Goal: Task Accomplishment & Management: Manage account settings

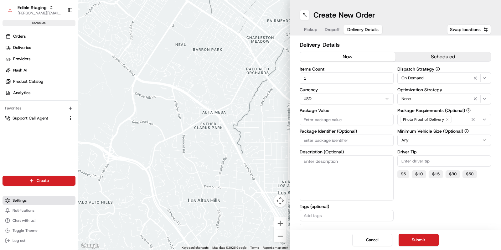
click at [29, 200] on button "Settings" at bounding box center [39, 200] width 73 height 9
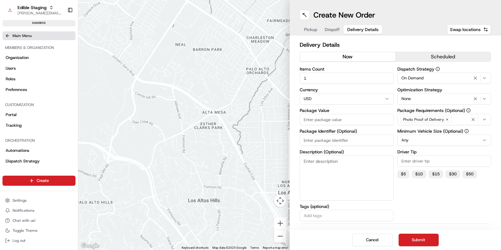
click at [8, 33] on icon at bounding box center [7, 35] width 5 height 5
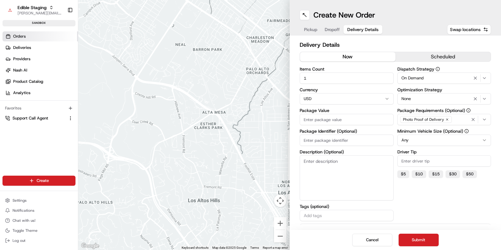
click at [18, 34] on span "Orders" at bounding box center [19, 37] width 13 height 6
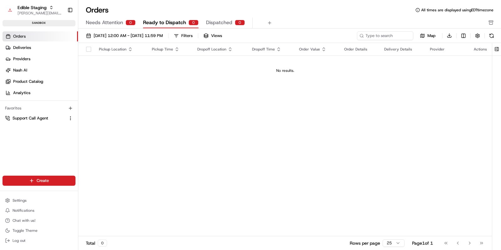
click at [18, 35] on span "Orders" at bounding box center [19, 37] width 13 height 6
click at [24, 200] on span "Settings" at bounding box center [20, 200] width 14 height 5
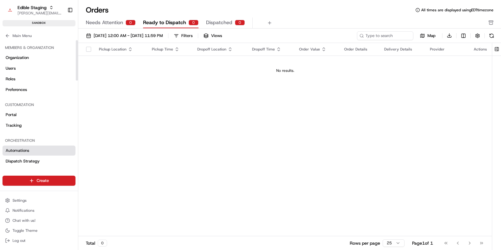
click at [19, 149] on span "Automations" at bounding box center [18, 151] width 24 height 6
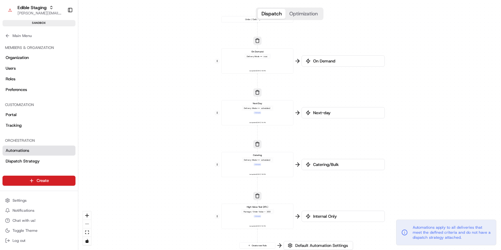
drag, startPoint x: 223, startPoint y: 137, endPoint x: 191, endPoint y: 144, distance: 33.1
click at [191, 144] on div "0 0 0 0 0 Order / Delivery Received On Demand Delivery Mode == now Last updated…" at bounding box center [289, 125] width 423 height 250
click at [9, 37] on icon at bounding box center [7, 35] width 5 height 5
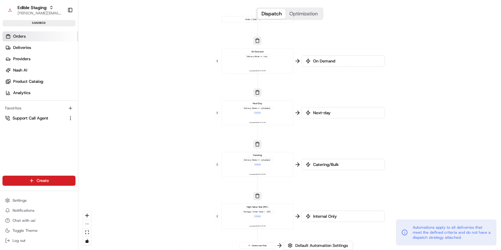
click at [12, 35] on link "Orders" at bounding box center [41, 36] width 76 height 10
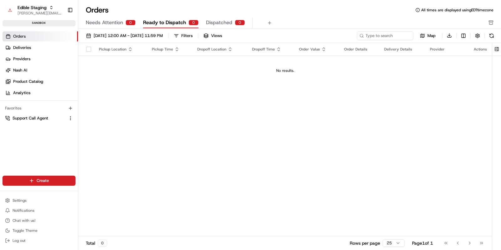
click at [36, 181] on html "Edible Staging jake@usenash.com Toggle Sidebar sandbox Orders Deliveries Provid…" at bounding box center [250, 125] width 501 height 250
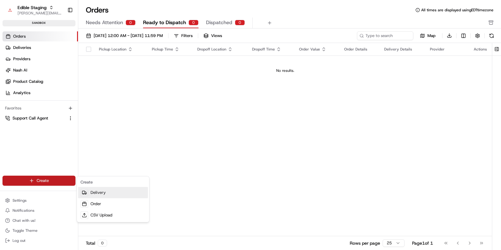
click at [103, 194] on link "Delivery" at bounding box center [113, 192] width 70 height 11
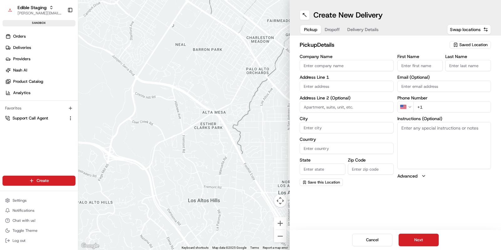
click at [334, 33] on button "Dropoff" at bounding box center [332, 29] width 23 height 9
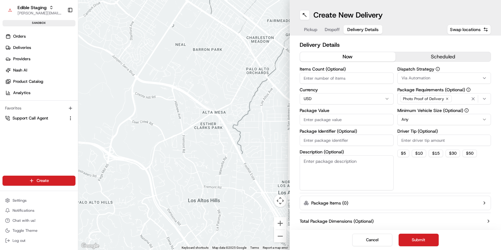
click at [369, 31] on span "Delivery Details" at bounding box center [363, 29] width 31 height 6
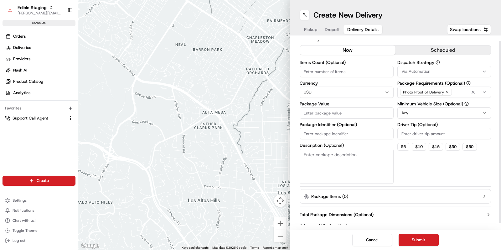
scroll to position [7, 0]
click at [475, 91] on icon "button" at bounding box center [473, 91] width 5 height 5
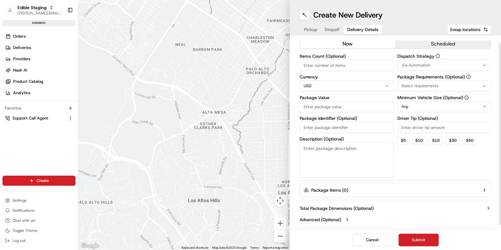
scroll to position [0, 0]
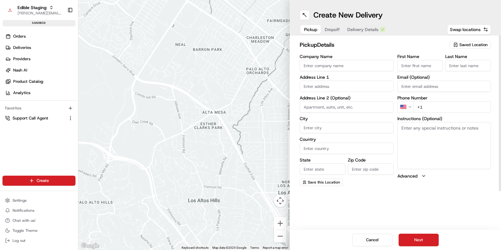
click at [309, 32] on span "Pickup" at bounding box center [310, 29] width 13 height 6
click at [328, 30] on span "Dropoff" at bounding box center [332, 29] width 15 height 6
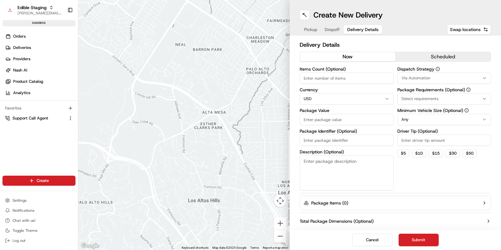
click at [362, 30] on span "Delivery Details" at bounding box center [363, 29] width 31 height 6
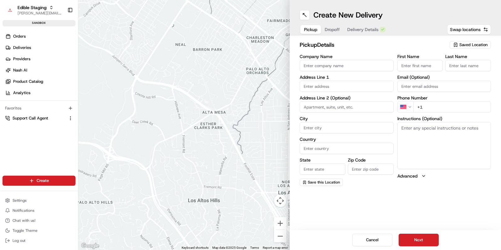
click at [315, 31] on span "Pickup" at bounding box center [310, 29] width 13 height 6
click at [345, 69] on input "Company Name" at bounding box center [347, 65] width 94 height 11
type input "Edible Arrangements"
click at [424, 61] on body "Edible Staging jake@usenash.com Toggle Sidebar sandbox Orders Deliveries Provid…" at bounding box center [250, 125] width 501 height 250
type input "[PERSON_NAME]"
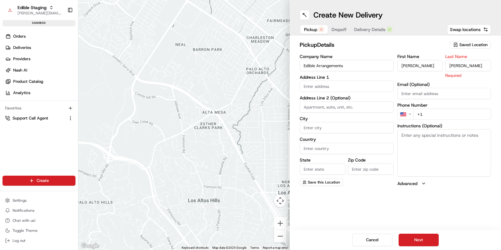
type input "[PERSON_NAME]"
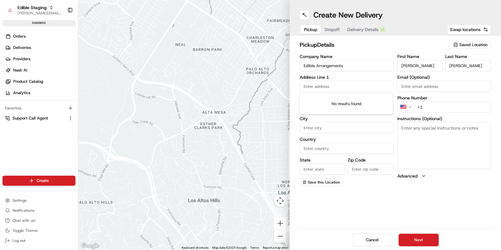
click at [326, 85] on input "text" at bounding box center [347, 86] width 94 height 11
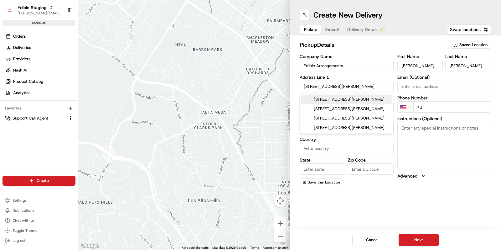
click at [335, 97] on div "507 Pressler Street, Austin, TX" at bounding box center [346, 99] width 91 height 9
type input "[STREET_ADDRESS][PERSON_NAME]"
type input "Austin"
type input "[GEOGRAPHIC_DATA]"
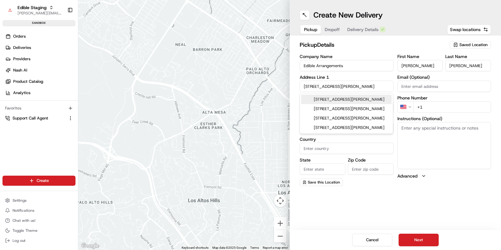
type input "78703"
type input "507 Pressler Street"
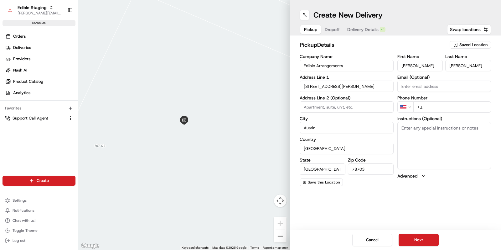
click at [426, 135] on textarea "Instructions (Optional)" at bounding box center [445, 145] width 94 height 47
click at [429, 110] on input "+1" at bounding box center [453, 106] width 78 height 11
type input "[PHONE_NUMBER]"
click at [417, 236] on button "Next" at bounding box center [419, 239] width 40 height 13
click at [337, 86] on input "text" at bounding box center [347, 86] width 94 height 11
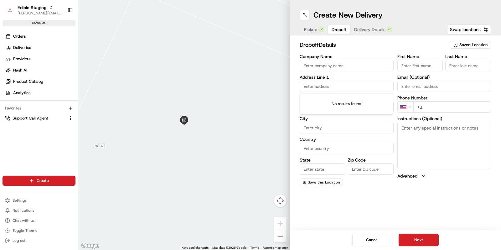
paste input "1195 Coleto St, Austin, TX 78702"
click at [337, 94] on div "1195 Coleto St, Austin, TX 78702" at bounding box center [346, 99] width 93 height 12
click at [342, 99] on div "1195 Coleto St, Austin, TX 78702" at bounding box center [346, 99] width 91 height 9
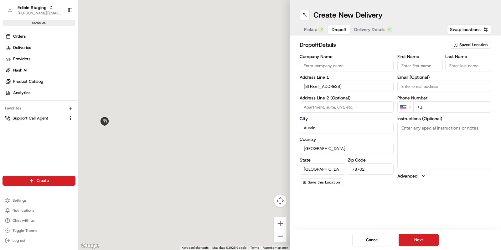
type input "[STREET_ADDRESS]"
type input "Austin"
type input "[GEOGRAPHIC_DATA]"
type input "78702"
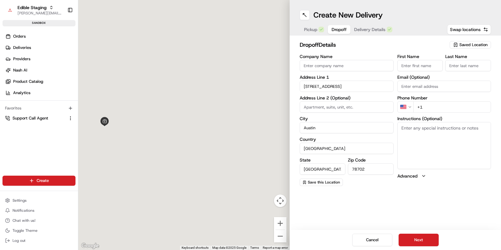
type input "1195 Coleto Street"
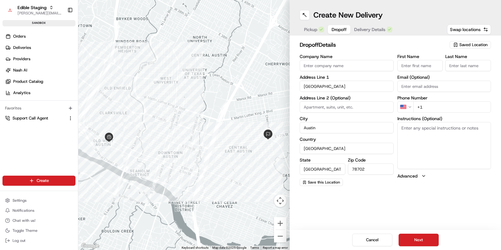
click at [417, 67] on input "First Name" at bounding box center [421, 65] width 46 height 11
type input "Terry"
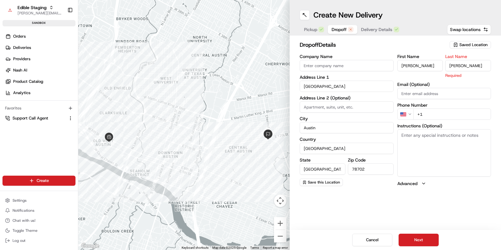
type input "Matherson"
click at [438, 113] on div "First Name Terry Last Name Matherson Required Email (Optional) Phone Number US …" at bounding box center [445, 120] width 94 height 132
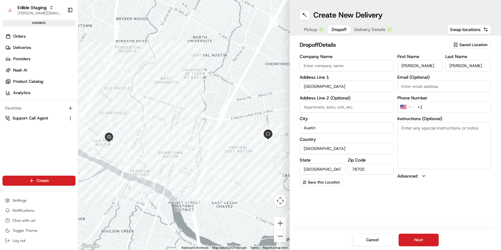
click at [424, 140] on textarea "Instructions (Optional)" at bounding box center [445, 145] width 94 height 47
click at [422, 237] on button "Next" at bounding box center [419, 239] width 40 height 13
click at [406, 107] on html "Edible Staging jake@usenash.com Toggle Sidebar sandbox Orders Deliveries Provid…" at bounding box center [250, 125] width 501 height 250
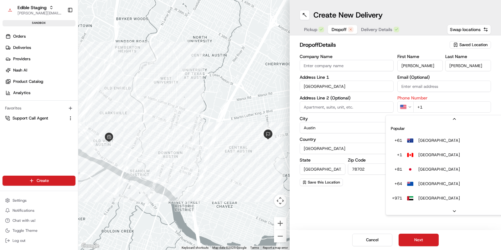
scroll to position [27, 0]
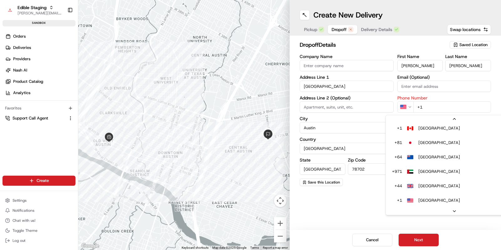
click at [394, 100] on html "Edible Staging jake@usenash.com Toggle Sidebar sandbox Orders Deliveries Provid…" at bounding box center [250, 125] width 501 height 250
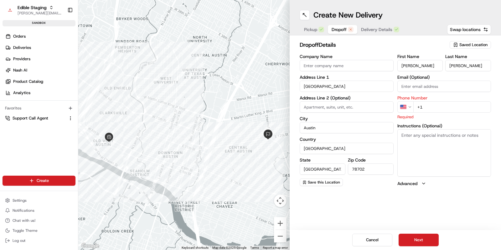
click at [457, 109] on input "+1" at bounding box center [453, 106] width 78 height 11
click at [456, 106] on input "+1" at bounding box center [453, 106] width 78 height 11
click at [459, 137] on textarea "Instructions (Optional)" at bounding box center [445, 152] width 94 height 47
click at [458, 115] on p "Required" at bounding box center [445, 117] width 94 height 6
click at [453, 107] on input "+1 555 827 0003" at bounding box center [453, 106] width 78 height 11
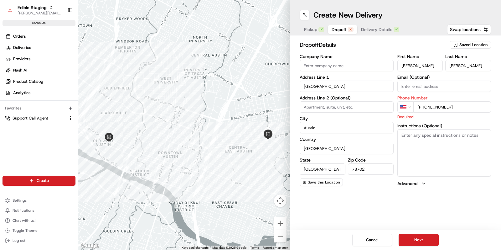
click at [453, 107] on input "+1 555 827 0003" at bounding box center [453, 106] width 78 height 11
click at [412, 108] on html "Edible Staging jake@usenash.com Toggle Sidebar sandbox Orders Deliveries Provid…" at bounding box center [250, 125] width 501 height 250
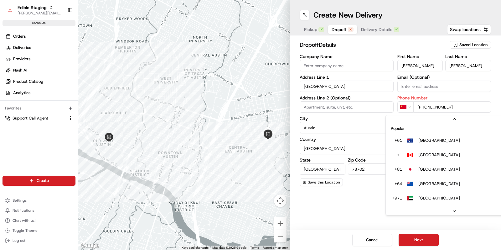
scroll to position [649, 0]
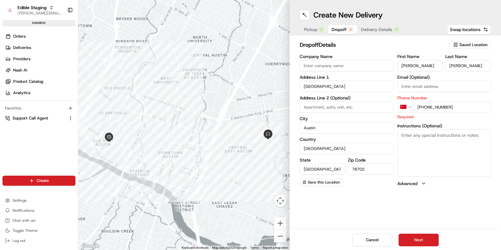
click at [428, 106] on html "Edible Staging jake@usenash.com Toggle Sidebar sandbox Orders Deliveries Provid…" at bounding box center [250, 125] width 501 height 250
click at [428, 106] on input "+86 560 346 59" at bounding box center [453, 106] width 78 height 11
click at [428, 107] on input "+86 560 346 59" at bounding box center [453, 106] width 78 height 11
type input "+1 865 603 4659"
click at [428, 238] on button "Next" at bounding box center [419, 239] width 40 height 13
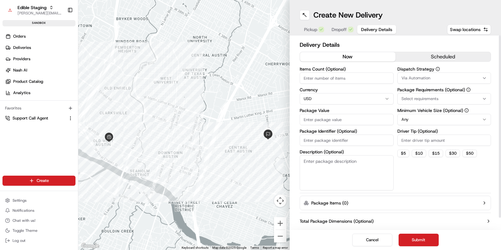
click at [320, 77] on input "Items Count (Optional)" at bounding box center [347, 77] width 94 height 11
type input "1"
click at [424, 80] on span "Via Automation" at bounding box center [416, 78] width 29 height 6
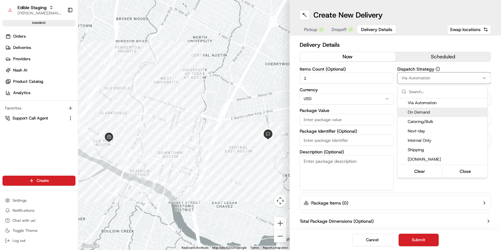
click at [428, 114] on span "On Demand" at bounding box center [446, 112] width 77 height 6
click at [396, 87] on html "Edible Staging jake@usenash.com Toggle Sidebar sandbox Orders Deliveries Provid…" at bounding box center [250, 125] width 501 height 250
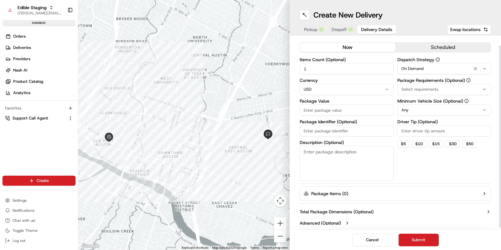
scroll to position [11, 0]
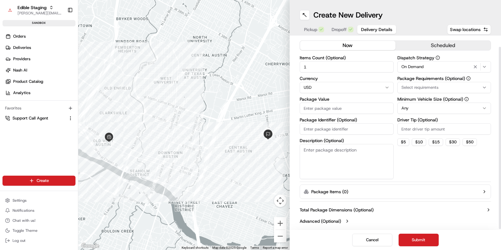
click at [410, 88] on span "Select requirements" at bounding box center [420, 88] width 37 height 6
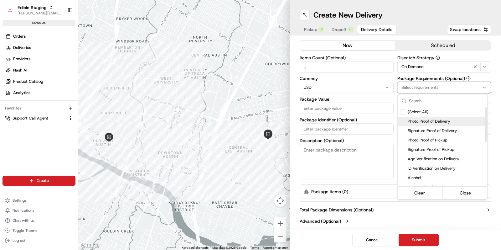
click at [404, 122] on div "Suggestions" at bounding box center [403, 121] width 5 height 5
click at [393, 96] on html "Edible Staging jake@usenash.com Toggle Sidebar sandbox Orders Deliveries Provid…" at bounding box center [250, 125] width 501 height 250
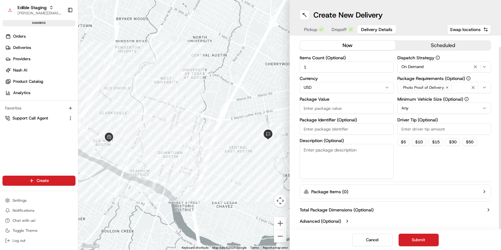
scroll to position [13, 0]
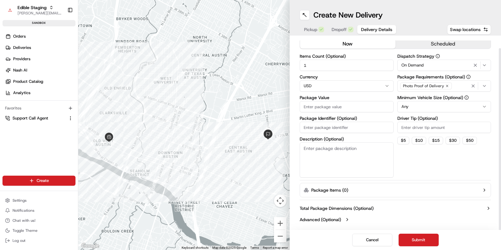
click at [380, 107] on input "Package Value" at bounding box center [347, 106] width 94 height 11
type input "343"
click at [404, 140] on button "$ 5" at bounding box center [404, 141] width 12 height 8
type input "5"
click at [417, 241] on button "Submit" at bounding box center [419, 239] width 40 height 13
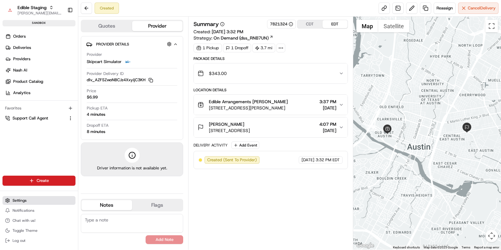
click at [36, 200] on button "Settings" at bounding box center [39, 200] width 73 height 9
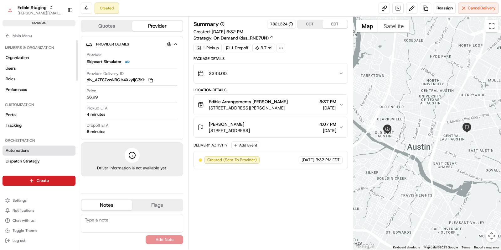
click at [19, 146] on link "Automations" at bounding box center [39, 150] width 73 height 10
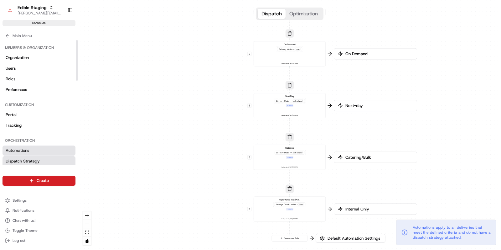
click at [26, 161] on span "Dispatch Strategy" at bounding box center [23, 161] width 34 height 6
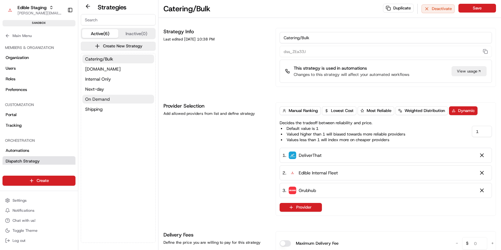
click at [102, 99] on span "On Demand" at bounding box center [97, 99] width 24 height 6
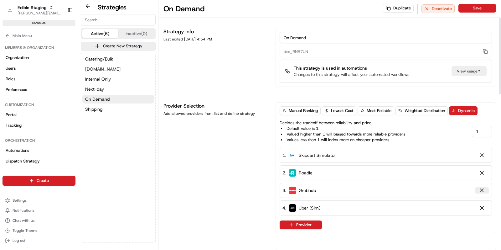
click at [482, 190] on div at bounding box center [482, 190] width 6 height 6
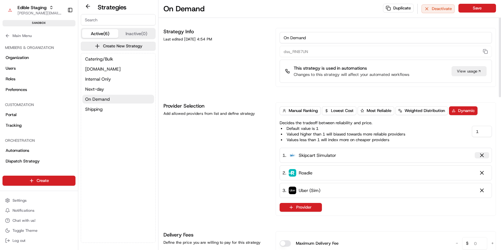
click at [483, 155] on div at bounding box center [482, 155] width 6 height 6
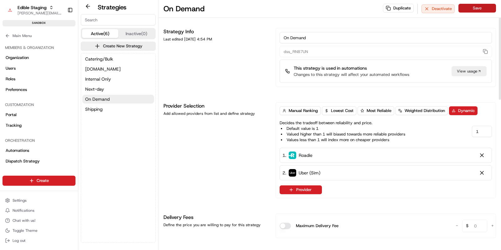
click at [477, 8] on button "Save" at bounding box center [478, 8] width 38 height 9
click at [474, 8] on button "Save" at bounding box center [478, 8] width 38 height 9
click at [8, 37] on icon at bounding box center [7, 35] width 5 height 5
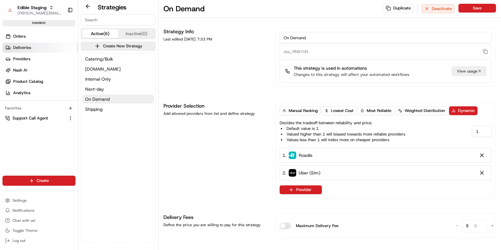
click at [24, 49] on span "Deliveries" at bounding box center [22, 48] width 18 height 6
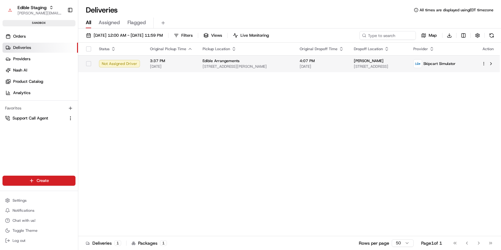
click at [207, 67] on span "507 Pressler St, Austin, TX 78703, USA" at bounding box center [246, 66] width 87 height 5
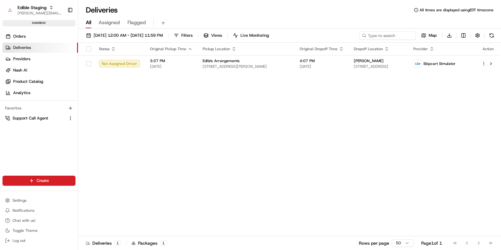
click at [55, 178] on html "Edible Staging jake@usenash.com Toggle Sidebar sandbox Orders Deliveries Provid…" at bounding box center [250, 125] width 501 height 250
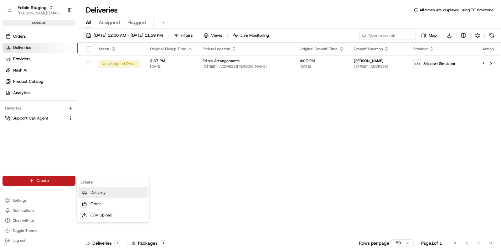
click at [106, 191] on link "Delivery" at bounding box center [113, 192] width 70 height 11
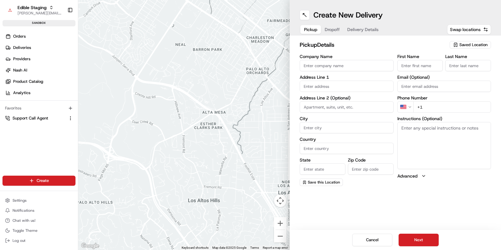
click at [320, 86] on input "text" at bounding box center [347, 86] width 94 height 11
paste input "507 Pressler St. Ste 500, Austin, TX 78703"
click at [335, 102] on div "507 Pressler St ste 500, Austin, TX 78703" at bounding box center [346, 99] width 91 height 9
type input "507 Pressler Street"
type input "500"
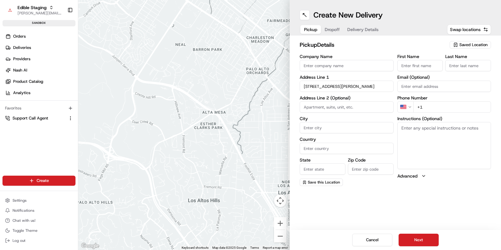
type input "Austin"
type input "United States"
type input "TX"
type input "78703"
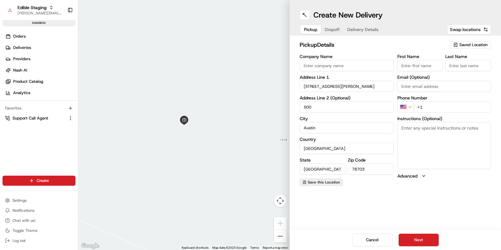
click at [317, 181] on span "Save this Location" at bounding box center [324, 182] width 32 height 5
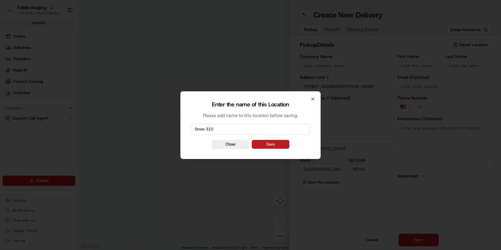
type input "Store 310"
click at [271, 144] on button "Save" at bounding box center [271, 144] width 38 height 9
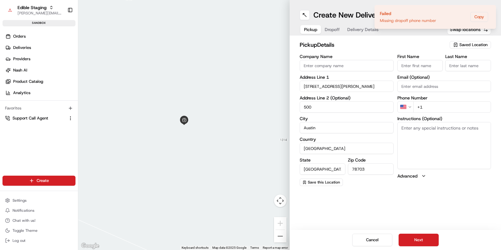
click at [430, 108] on input "+1" at bounding box center [453, 106] width 78 height 11
type input "+1 865 603 4659"
click at [344, 68] on input "Company Name" at bounding box center [347, 65] width 94 height 11
type input "Edible Arrangements"
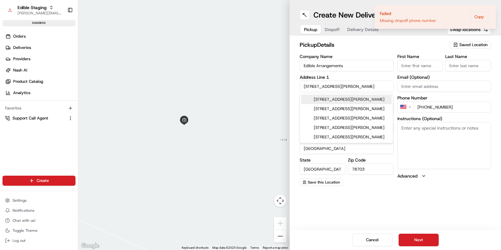
drag, startPoint x: 358, startPoint y: 49, endPoint x: 363, endPoint y: 52, distance: 5.8
click at [358, 49] on div "pickup Details Saved Location" at bounding box center [395, 45] width 191 height 11
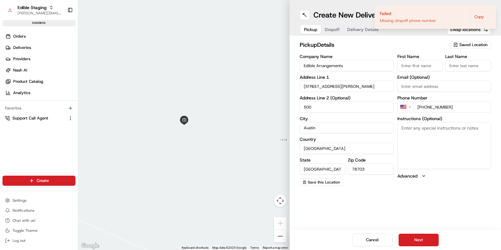
click at [411, 65] on input "First Name" at bounding box center [421, 65] width 46 height 11
click at [493, 11] on icon "Notifications (F8)" at bounding box center [491, 10] width 5 height 5
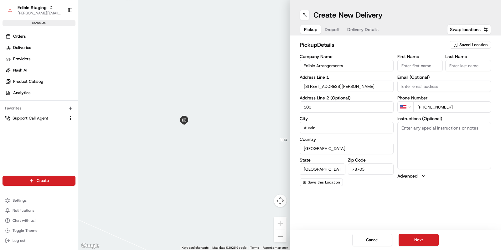
click at [422, 66] on input "First Name" at bounding box center [421, 65] width 46 height 11
type input "Jake"
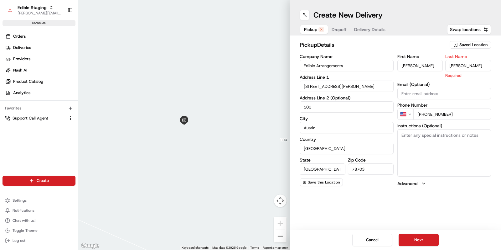
type input "Holt"
click at [422, 143] on textarea "Instructions (Optional)" at bounding box center [445, 152] width 94 height 47
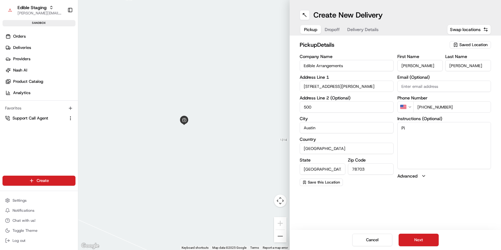
type textarea "P"
type textarea "Come inside the store and reference the customer name for the order."
click at [318, 183] on span "Save this Location" at bounding box center [324, 182] width 32 height 5
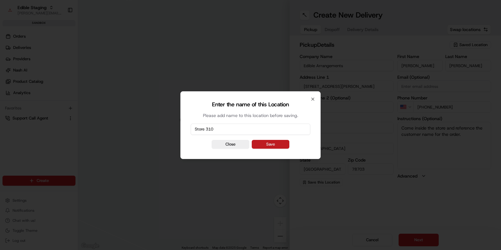
type input "Store 310"
click at [277, 144] on button "Save" at bounding box center [271, 144] width 38 height 9
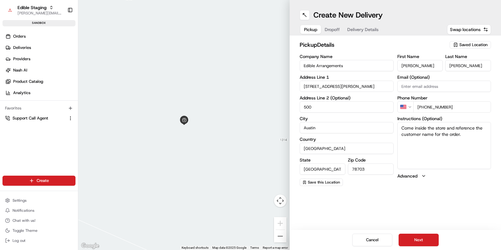
click at [330, 31] on button "Dropoff" at bounding box center [332, 29] width 23 height 9
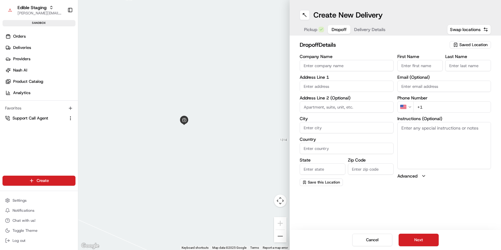
click at [323, 86] on input "text" at bounding box center [347, 86] width 94 height 11
paste input "2109 E 12th St, Austin, TX 78702"
drag, startPoint x: 334, startPoint y: 101, endPoint x: 333, endPoint y: 90, distance: 11.0
click at [334, 101] on div "2109 E 12th St, Austin, TX 78702" at bounding box center [346, 99] width 91 height 9
type input "2109 E 12th St, Austin, TX 78702, USA"
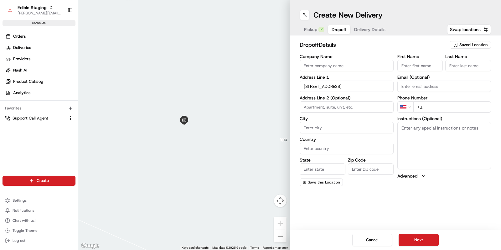
type input "Austin"
type input "United States"
type input "TX"
type input "78702"
type input "2109 East 12th Street"
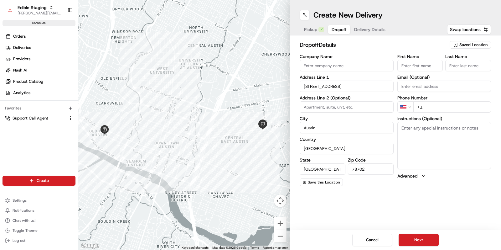
click at [442, 105] on input "+1" at bounding box center [453, 106] width 78 height 11
type input "+1 865 603 4659"
click at [413, 61] on input "First Name" at bounding box center [421, 65] width 46 height 11
type input "Sam"
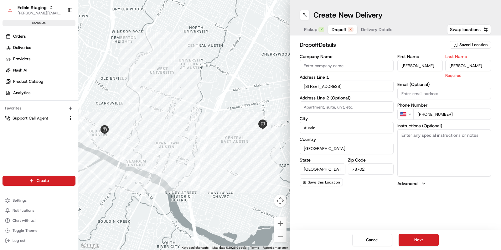
type input "Smith"
click at [370, 185] on div "Company Name Address Line 1 2109 East 12th Street Address Line 2 (Optional) Cit…" at bounding box center [347, 120] width 94 height 132
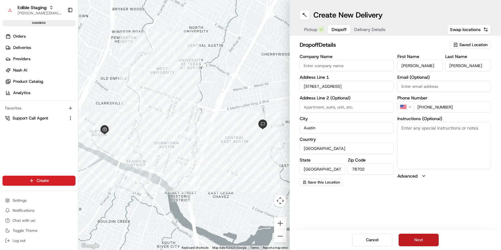
click at [417, 237] on button "Next" at bounding box center [419, 239] width 40 height 13
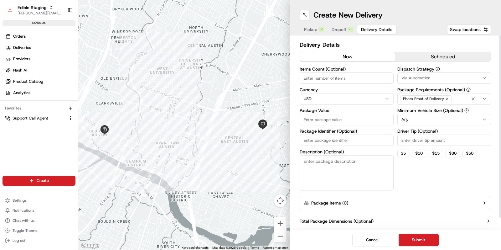
click at [355, 82] on input "Items Count (Optional)" at bounding box center [347, 77] width 94 height 11
type input "2"
click at [409, 78] on span "Via Automation" at bounding box center [416, 78] width 29 height 6
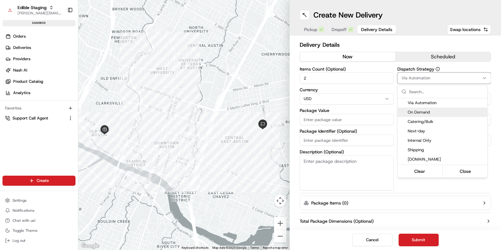
click at [426, 111] on span "On Demand" at bounding box center [446, 112] width 77 height 6
click at [394, 87] on html "Edible Staging jake@usenash.com Toggle Sidebar sandbox Orders Deliveries Provid…" at bounding box center [250, 125] width 501 height 250
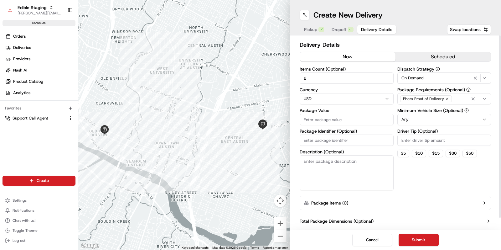
click at [395, 85] on div "Items Count (Optional) 2 Currency USD Package Value Package Identifier (Optiona…" at bounding box center [395, 128] width 191 height 123
click at [349, 120] on input "Package Value" at bounding box center [347, 119] width 94 height 11
type input "212"
click at [415, 152] on button "$ 10" at bounding box center [419, 153] width 14 height 8
type input "10"
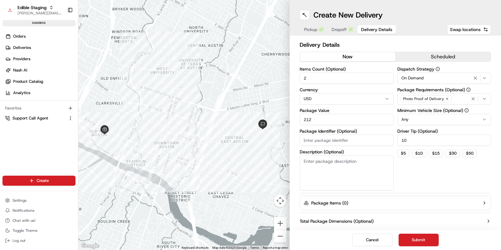
click at [418, 237] on button "Submit" at bounding box center [419, 239] width 40 height 13
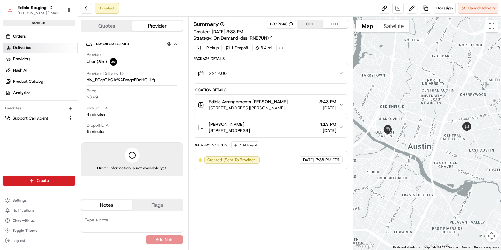
click at [50, 49] on link "Deliveries" at bounding box center [41, 48] width 76 height 10
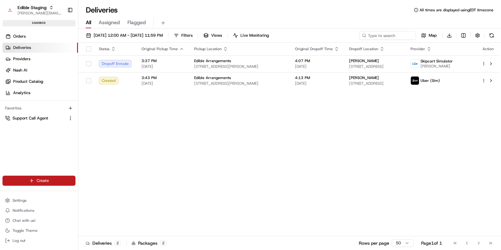
click at [67, 181] on html "Edible Staging jake@usenash.com Toggle Sidebar sandbox Orders Deliveries Provid…" at bounding box center [250, 125] width 501 height 250
click at [91, 197] on link "Delivery" at bounding box center [113, 192] width 70 height 11
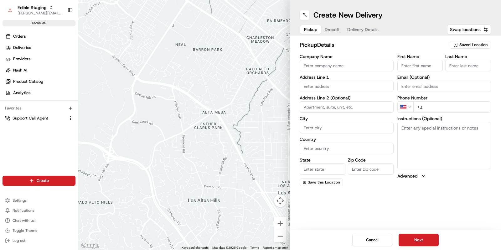
click at [463, 46] on span "Saved Location" at bounding box center [474, 45] width 28 height 6
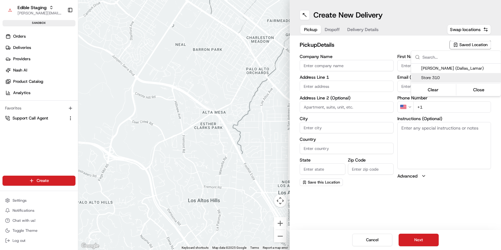
click at [452, 80] on span "Store 310" at bounding box center [460, 78] width 77 height 6
type input "Store 310"
type input "507 Pressler St"
type input "#500"
type input "Austin"
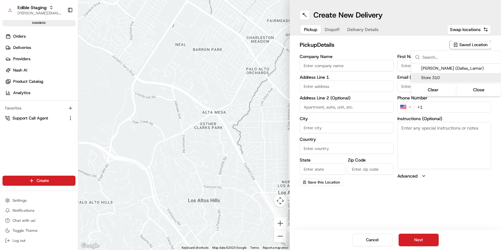
type input "US"
type input "TX"
type input "78703"
type input "Jake"
type input "Holt"
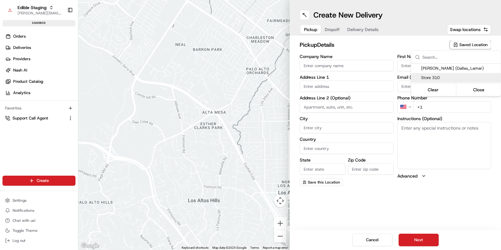
type input "+1 865 603 4659"
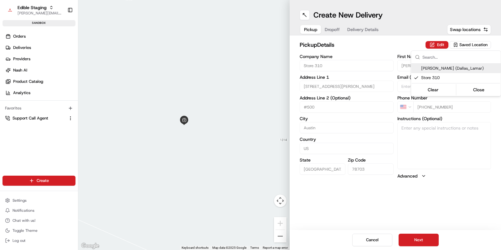
click at [392, 43] on html "Edible Staging jake@usenash.com Toggle Sidebar sandbox Orders Deliveries Provid…" at bounding box center [250, 125] width 501 height 250
click at [441, 45] on button "Edit" at bounding box center [437, 45] width 23 height 8
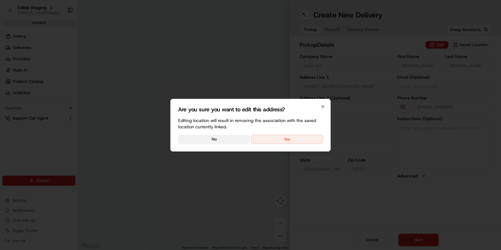
click at [234, 140] on button "No" at bounding box center [214, 139] width 72 height 9
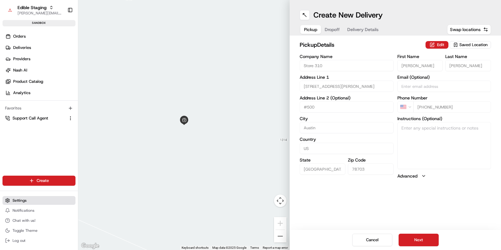
click at [28, 203] on button "Settings" at bounding box center [39, 200] width 73 height 9
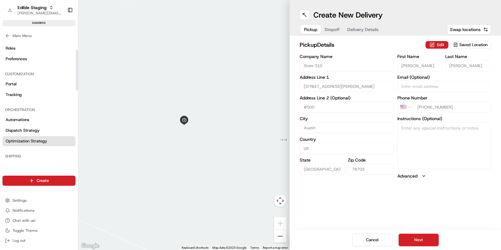
scroll to position [30, 0]
click at [33, 137] on link "Optimization Strategy" at bounding box center [39, 142] width 73 height 10
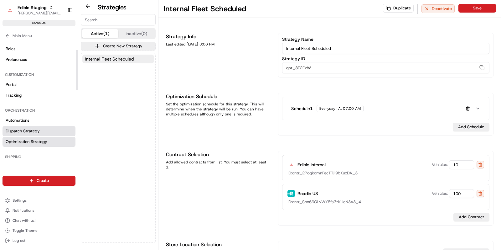
click at [32, 132] on span "Dispatch Strategy" at bounding box center [23, 131] width 34 height 6
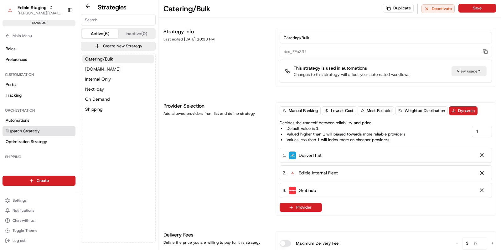
drag, startPoint x: 104, startPoint y: 98, endPoint x: 109, endPoint y: 104, distance: 7.3
click at [105, 98] on span "On Demand" at bounding box center [97, 99] width 24 height 6
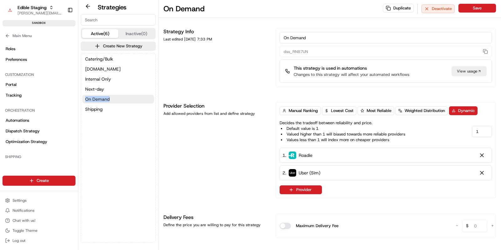
click at [130, 98] on button "On Demand" at bounding box center [118, 99] width 72 height 9
click at [241, 140] on div "Provider Selection Add allowed providers from list and define strategy" at bounding box center [216, 150] width 105 height 96
click at [24, 119] on span "Automations" at bounding box center [18, 121] width 24 height 6
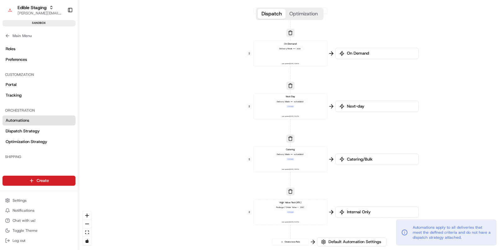
click at [277, 55] on div "On Demand Delivery Mode == now Last updated: 04/10/2025 7:28 PM" at bounding box center [291, 53] width 68 height 23
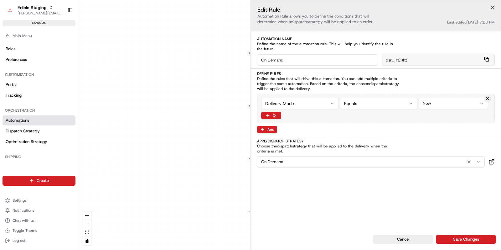
click at [204, 70] on div "0 0 0 0 0 Order / Delivery Received On Demand Delivery Mode == now Last updated…" at bounding box center [289, 125] width 423 height 250
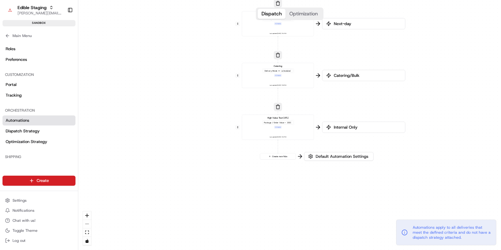
drag, startPoint x: 220, startPoint y: 147, endPoint x: 289, endPoint y: 181, distance: 77.1
click at [210, 67] on div "0 0 0 0 0 Order / Delivery Received On Demand Delivery Mode == now Last updated…" at bounding box center [289, 125] width 423 height 250
click at [341, 156] on span "Default Automation Settings" at bounding box center [342, 157] width 55 height 6
click at [339, 159] on span "Default Automation Settings" at bounding box center [342, 157] width 55 height 6
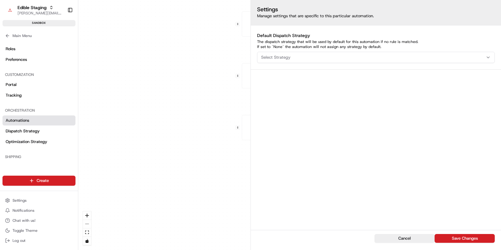
click at [300, 59] on div "Select Strategy" at bounding box center [376, 58] width 235 height 6
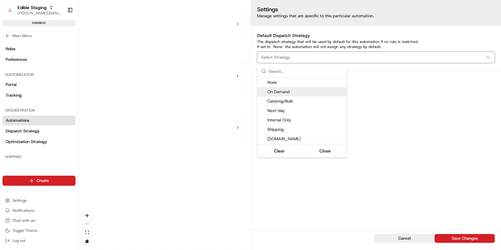
click at [302, 92] on span "On Demand" at bounding box center [306, 92] width 77 height 6
click at [369, 80] on html "Edible Staging jake@usenash.com Toggle Sidebar sandbox Orders Deliveries Provid…" at bounding box center [250, 125] width 501 height 250
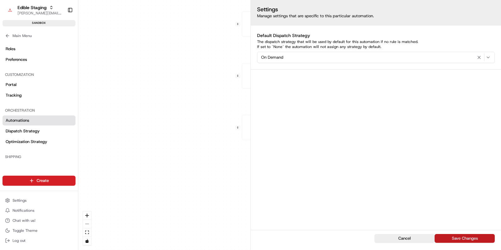
click at [475, 239] on button "Save Changes" at bounding box center [465, 238] width 60 height 9
click at [485, 236] on button "Save Changes" at bounding box center [465, 238] width 60 height 9
click at [164, 143] on div "0 0 0 0 0 Order / Delivery Received On Demand Delivery Mode == now Last updated…" at bounding box center [289, 125] width 423 height 250
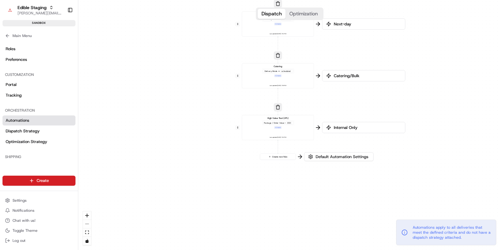
click at [501, 244] on div at bounding box center [501, 125] width 0 height 250
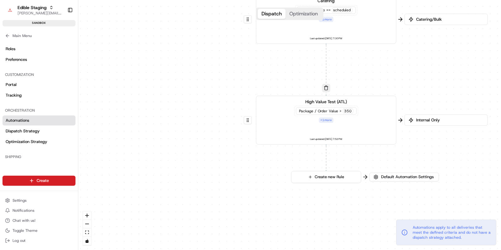
drag, startPoint x: 207, startPoint y: 139, endPoint x: 235, endPoint y: 169, distance: 40.3
click at [235, 169] on div "0 0 0 0 0 Order / Delivery Received On Demand Delivery Mode == now Last updated…" at bounding box center [289, 125] width 423 height 250
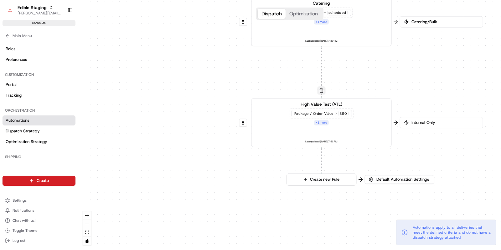
click at [322, 90] on button "button" at bounding box center [321, 90] width 8 height 8
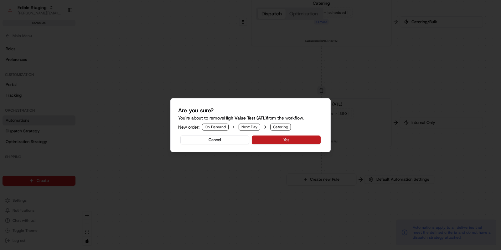
click at [303, 139] on button "Yes" at bounding box center [286, 139] width 69 height 9
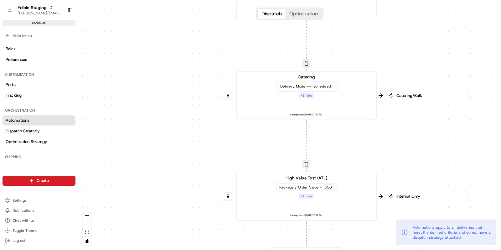
drag, startPoint x: 264, startPoint y: 84, endPoint x: 252, endPoint y: 129, distance: 46.1
click at [249, 135] on div "0 0 0 0 0 Order / Delivery Received On Demand Delivery Mode == now Last updated…" at bounding box center [289, 125] width 423 height 250
click at [308, 63] on button "button" at bounding box center [306, 64] width 8 height 8
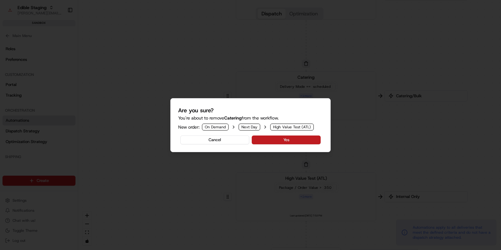
click at [310, 137] on button "Yes" at bounding box center [286, 139] width 69 height 9
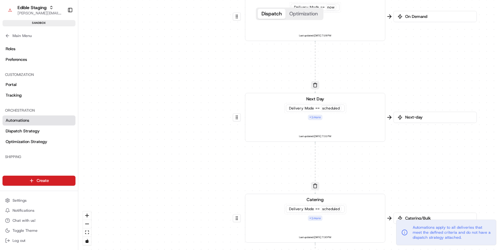
drag, startPoint x: 225, startPoint y: 69, endPoint x: 238, endPoint y: 150, distance: 82.2
click at [238, 150] on div "0 0 0 0 0 Order / Delivery Received On Demand Delivery Mode == now Last updated…" at bounding box center [289, 125] width 423 height 250
click at [317, 86] on button "button" at bounding box center [315, 85] width 8 height 8
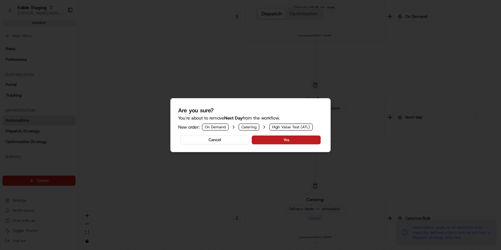
click at [279, 139] on button "Yes" at bounding box center [286, 139] width 69 height 9
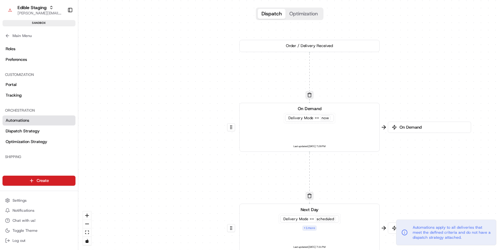
drag, startPoint x: 194, startPoint y: 49, endPoint x: 189, endPoint y: 159, distance: 110.1
click at [189, 160] on div "0 0 0 0 0 Order / Delivery Received On Demand Delivery Mode == now Last updated…" at bounding box center [289, 125] width 423 height 250
click at [310, 93] on button "button" at bounding box center [310, 95] width 8 height 8
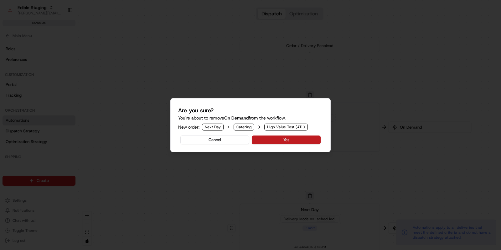
click at [266, 138] on button "Yes" at bounding box center [286, 139] width 69 height 9
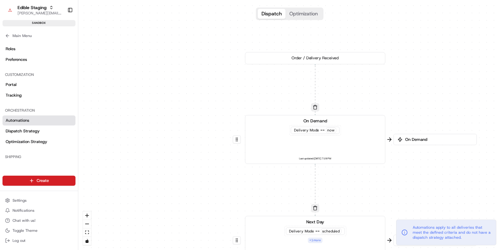
drag, startPoint x: 238, startPoint y: 91, endPoint x: 93, endPoint y: 55, distance: 149.7
click at [244, 94] on div "0 0 0 0 0 Order / Delivery Received On Demand Delivery Mode == now Last updated…" at bounding box center [289, 125] width 423 height 250
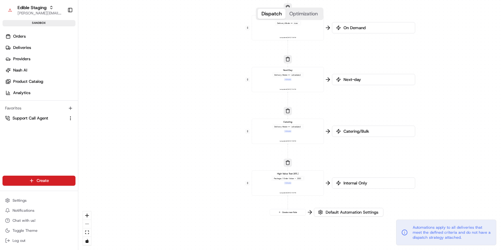
drag, startPoint x: 210, startPoint y: 102, endPoint x: 208, endPoint y: 76, distance: 26.1
click at [208, 76] on div "0 0 0 0 0 Order / Delivery Received On Demand Delivery Mode == now Last updated…" at bounding box center [289, 125] width 423 height 250
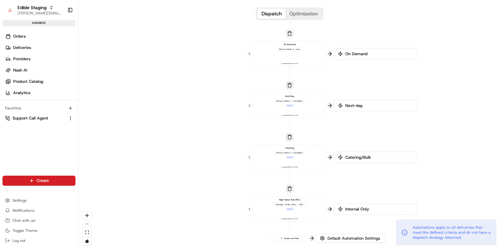
click at [292, 34] on button "button" at bounding box center [290, 33] width 8 height 8
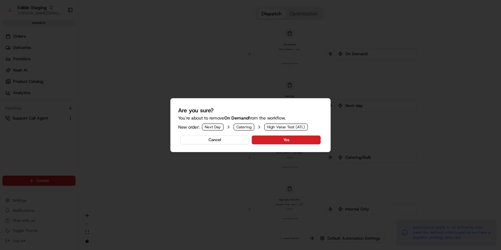
click at [278, 142] on button "Yes" at bounding box center [286, 139] width 69 height 9
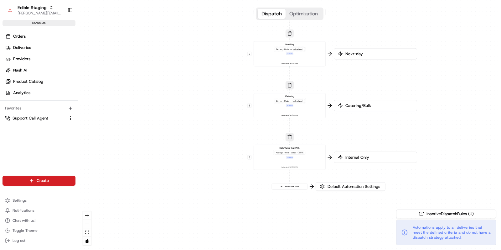
click at [289, 36] on button "button" at bounding box center [290, 33] width 8 height 8
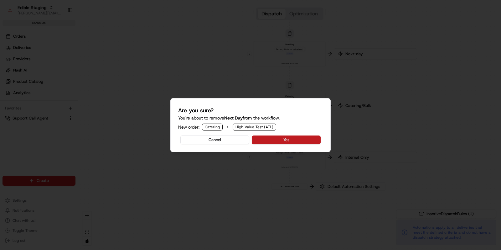
click at [283, 141] on button "Yes" at bounding box center [286, 139] width 69 height 9
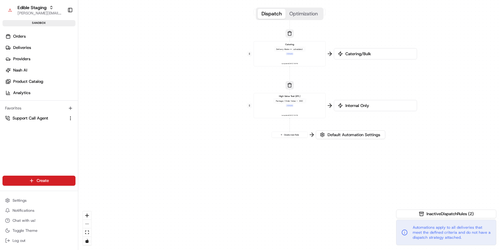
click at [292, 33] on button "button" at bounding box center [290, 33] width 8 height 8
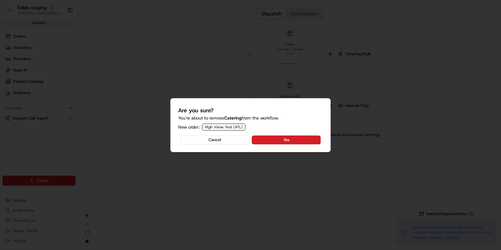
click at [313, 140] on button "Yes" at bounding box center [286, 139] width 69 height 9
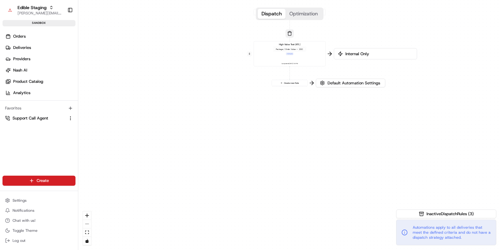
click at [292, 33] on button "button" at bounding box center [290, 33] width 8 height 8
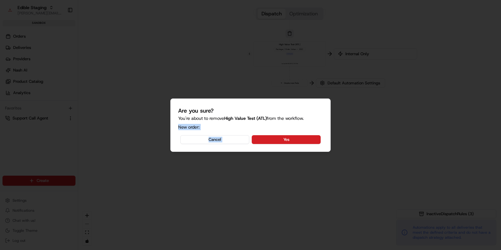
drag, startPoint x: 313, startPoint y: 130, endPoint x: 305, endPoint y: 132, distance: 8.1
click at [304, 134] on div "Are you sure? You're about to remove High Value Test (ATL) from the workflow. N…" at bounding box center [250, 124] width 160 height 53
click at [307, 139] on button "Yes" at bounding box center [286, 139] width 69 height 9
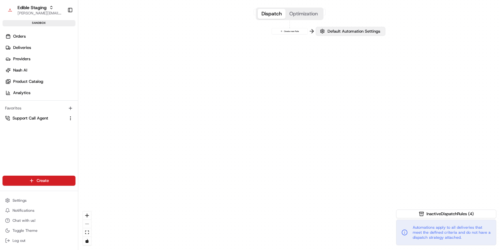
click at [322, 30] on button "Default Automation Settings" at bounding box center [351, 31] width 70 height 9
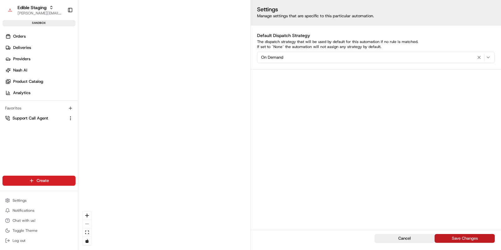
click at [452, 236] on button "Save Changes" at bounding box center [465, 238] width 60 height 9
click at [162, 135] on div "0 Order / Delivery Received Create new Rule" at bounding box center [289, 125] width 423 height 250
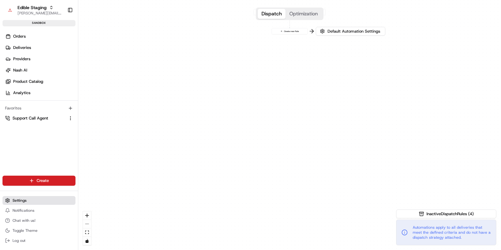
click at [23, 203] on span "Settings" at bounding box center [20, 200] width 14 height 5
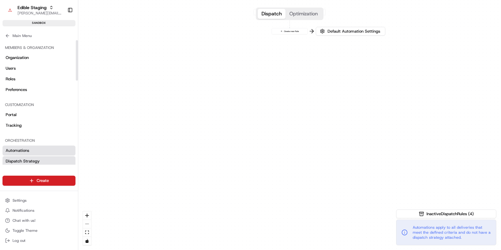
click at [45, 157] on link "Dispatch Strategy" at bounding box center [39, 161] width 73 height 10
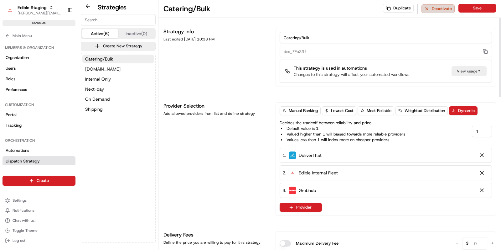
click at [434, 10] on button "Deactivate" at bounding box center [438, 8] width 33 height 9
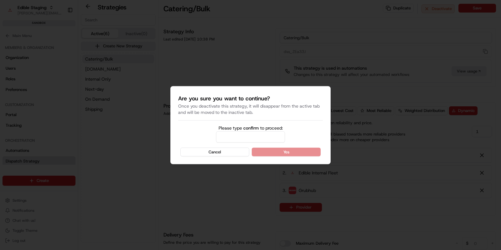
click at [254, 137] on input "Please type confirm to proceed:" at bounding box center [250, 136] width 69 height 11
type input "confirm"
click at [293, 150] on button "Yes" at bounding box center [286, 151] width 69 height 9
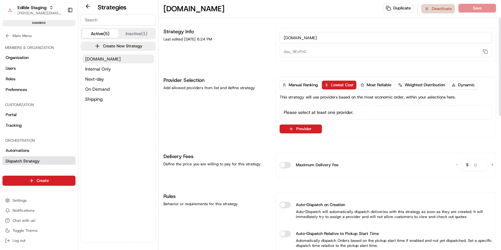
click at [428, 10] on button "Deactivate" at bounding box center [438, 8] width 33 height 9
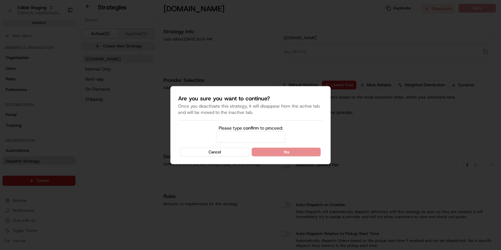
click at [266, 134] on input "Please type confirm to proceed:" at bounding box center [250, 136] width 69 height 11
type input "confirm"
click at [290, 151] on button "Yes" at bounding box center [286, 151] width 69 height 9
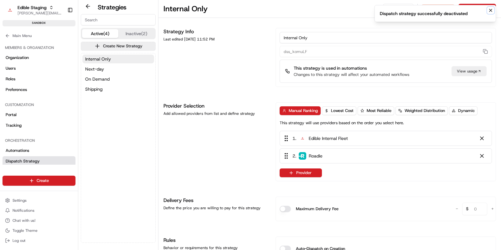
click at [493, 10] on icon "Notifications (F8)" at bounding box center [491, 10] width 5 height 5
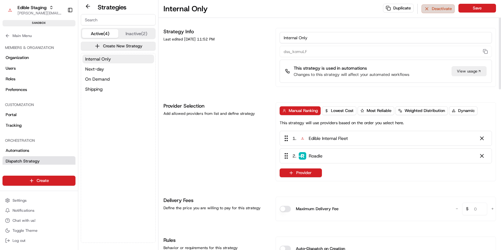
click at [443, 10] on button "Deactivate" at bounding box center [438, 8] width 33 height 9
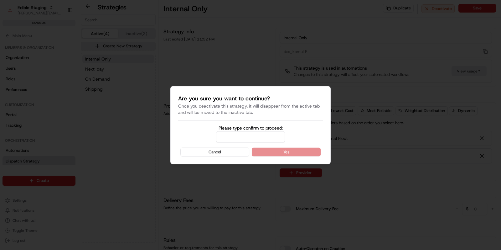
click at [263, 135] on input "Please type confirm to proceed:" at bounding box center [250, 136] width 69 height 11
type input "confirm"
click at [299, 153] on button "Yes" at bounding box center [286, 151] width 69 height 9
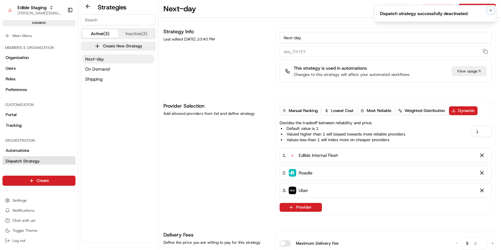
click at [490, 11] on icon "Notifications (F8)" at bounding box center [491, 10] width 3 height 3
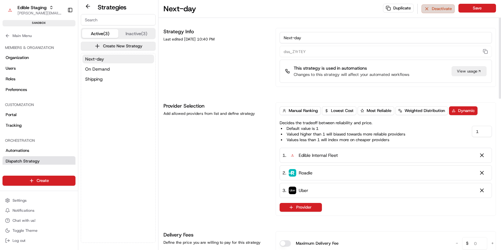
click at [439, 10] on button "Deactivate" at bounding box center [438, 8] width 33 height 9
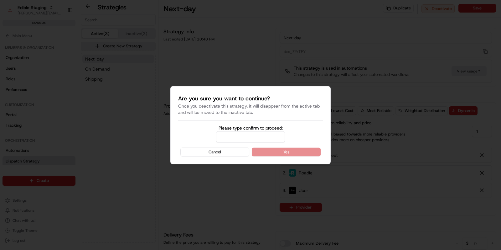
click at [248, 134] on input "Please type confirm to proceed:" at bounding box center [250, 136] width 69 height 11
type input "confirm"
click at [271, 150] on button "Yes" at bounding box center [286, 151] width 69 height 9
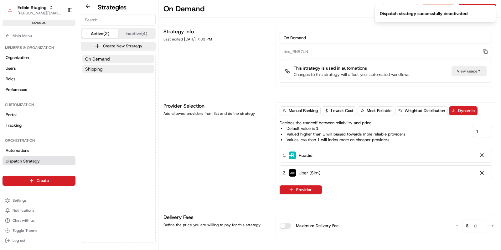
click at [129, 68] on button "Shipping" at bounding box center [118, 69] width 72 height 9
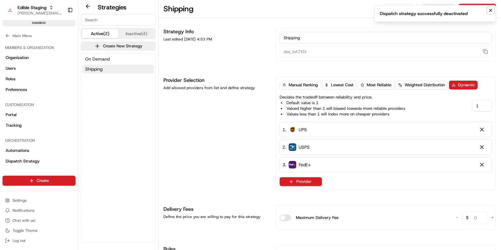
click at [490, 9] on icon "Notifications (F8)" at bounding box center [491, 10] width 3 height 3
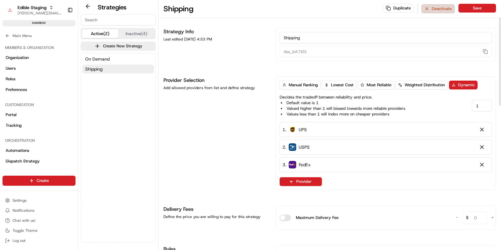
click at [441, 8] on button "Deactivate" at bounding box center [438, 8] width 33 height 9
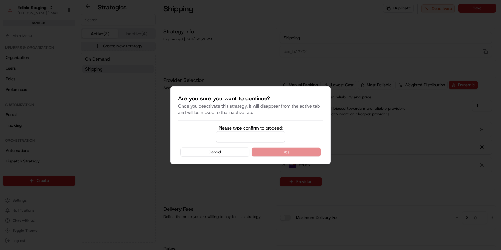
click at [254, 133] on input "Please type confirm to proceed:" at bounding box center [250, 136] width 69 height 11
type input "confirm"
click at [280, 155] on button "Yes" at bounding box center [286, 151] width 69 height 9
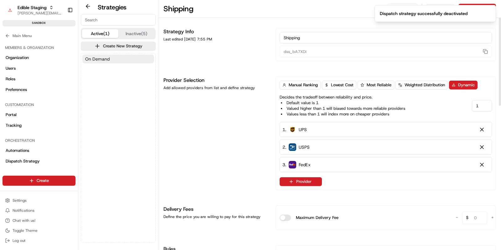
drag, startPoint x: 95, startPoint y: 65, endPoint x: 96, endPoint y: 61, distance: 3.6
click at [95, 65] on div "On Demand" at bounding box center [118, 147] width 74 height 189
click at [97, 59] on span "On Demand" at bounding box center [97, 59] width 24 height 6
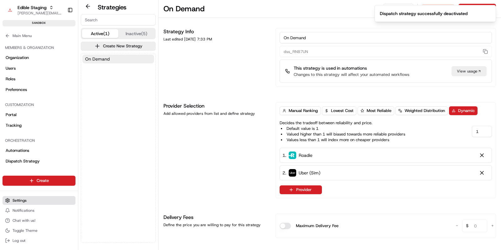
click at [32, 203] on button "Settings" at bounding box center [39, 200] width 73 height 9
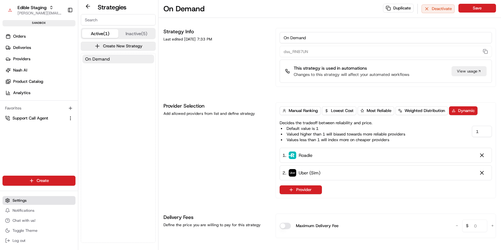
click at [38, 203] on button "Settings" at bounding box center [39, 200] width 73 height 9
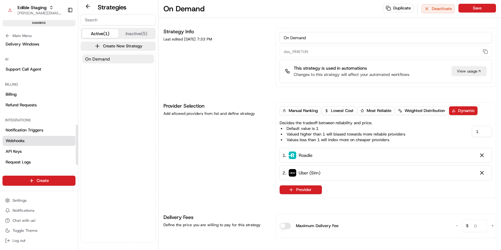
scroll to position [260, 0]
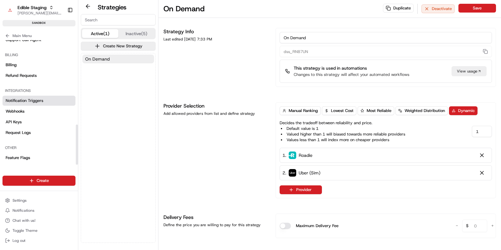
click at [34, 100] on span "Notification Triggers" at bounding box center [25, 101] width 38 height 6
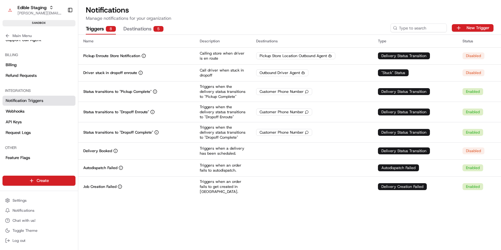
click at [154, 31] on button "Destinations 5" at bounding box center [143, 29] width 40 height 11
drag, startPoint x: 103, startPoint y: 29, endPoint x: 114, endPoint y: 41, distance: 16.8
click at [102, 29] on button "Triggers 8" at bounding box center [101, 29] width 30 height 11
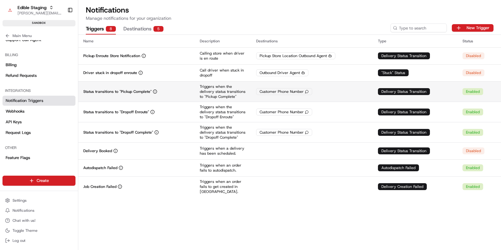
click at [179, 91] on div "Status transitions to "Pickup Complete"" at bounding box center [136, 91] width 107 height 5
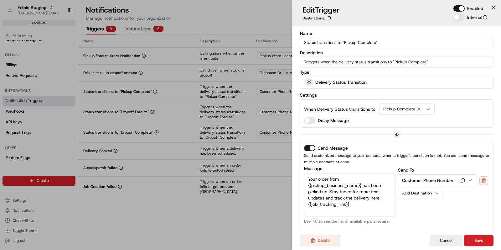
drag, startPoint x: 329, startPoint y: 191, endPoint x: 334, endPoint y: 204, distance: 14.5
click at [329, 191] on textarea "Your order from {{pickup_business_name}} has been picked up. Stay tuned for mor…" at bounding box center [350, 194] width 92 height 43
type textarea "Your order from {{pickup_business_name}} has been picked up! Stay tuned for mor…"
click at [482, 241] on button "Save" at bounding box center [478, 240] width 29 height 11
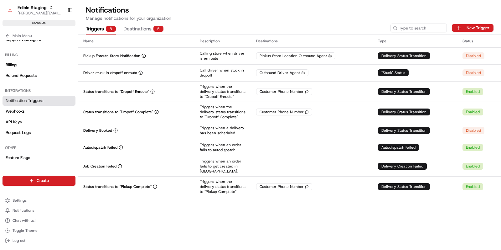
click at [35, 182] on html "Edible Staging jake@usenash.com Toggle Sidebar sandbox Orders Deliveries Provid…" at bounding box center [250, 125] width 501 height 250
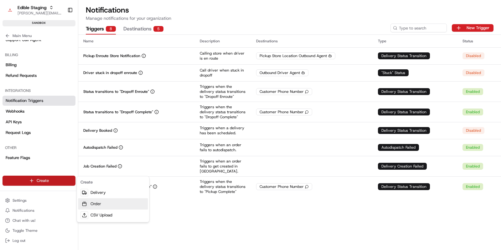
click at [112, 203] on link "Order" at bounding box center [113, 203] width 70 height 11
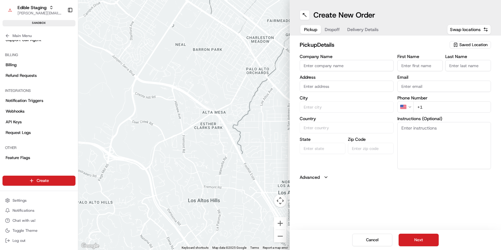
click at [476, 47] on span "Saved Location" at bounding box center [474, 45] width 28 height 6
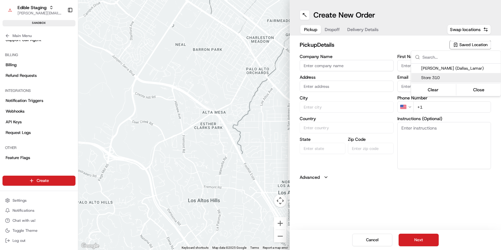
click at [463, 80] on span "Store 310" at bounding box center [460, 78] width 77 height 6
type input "Store 310"
type input "[STREET_ADDRESS][PERSON_NAME]"
type input "Austin"
type input "US"
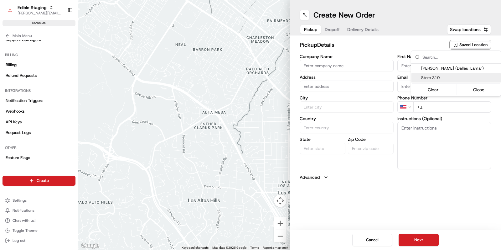
type input "[GEOGRAPHIC_DATA]"
type input "78703"
type input "[PERSON_NAME]"
type input "[PHONE_NUMBER]"
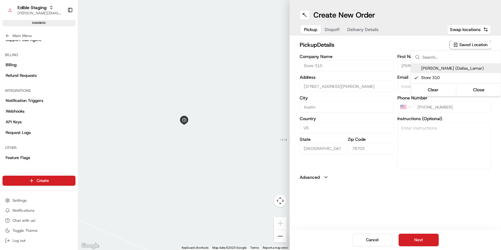
click at [370, 47] on html "Edible Staging [EMAIL_ADDRESS][DOMAIN_NAME] Toggle Sidebar sandbox Orders Deliv…" at bounding box center [250, 125] width 501 height 250
click at [329, 29] on button "Dropoff" at bounding box center [332, 29] width 23 height 9
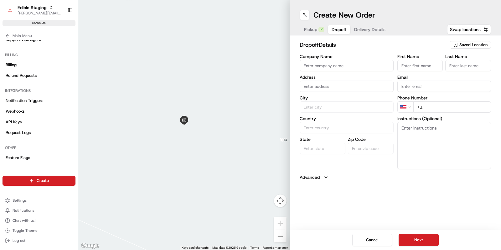
click at [328, 67] on input "Company Name" at bounding box center [347, 65] width 94 height 11
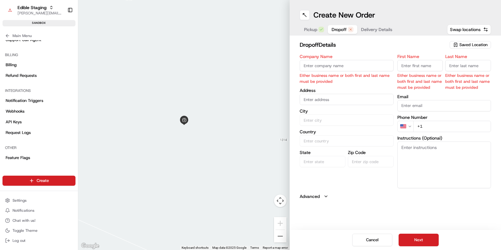
click at [409, 69] on input "First Name" at bounding box center [421, 65] width 46 height 11
type input "Jerry"
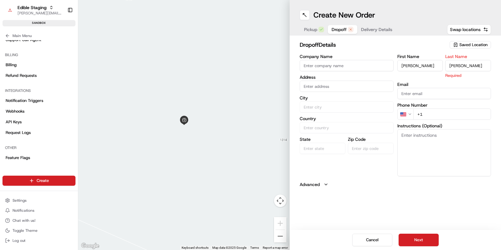
type input "Langford"
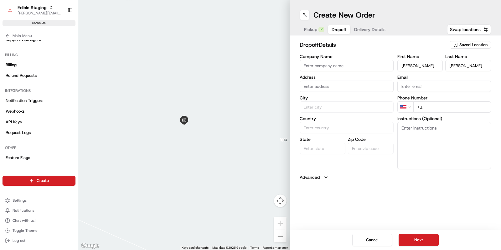
click at [439, 113] on div "First Name Jerry Last Name Langford Email Phone Number US +1 Instructions (Opti…" at bounding box center [445, 111] width 94 height 115
type input "+1 865 603 4659"
click at [318, 86] on input "text" at bounding box center [347, 86] width 94 height 11
paste input "2109 E 12th St, Austin, TX 78702"
click at [330, 97] on div "2109 E 12th St, Austin, TX 78702" at bounding box center [346, 99] width 91 height 9
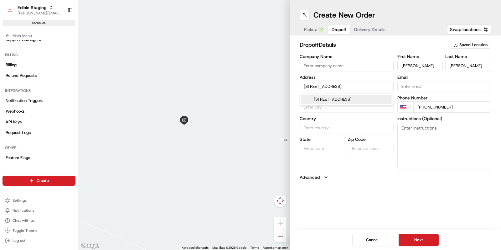
type input "2109 E 12th St, Austin, TX 78702, USA"
type input "Austin"
type input "United States"
type input "TX"
type input "78702"
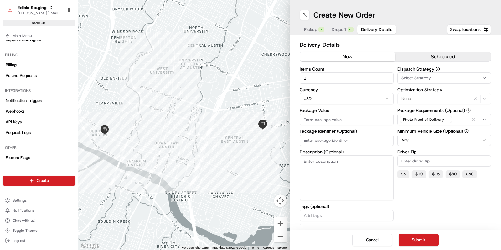
click at [368, 28] on span "Delivery Details" at bounding box center [376, 29] width 31 height 6
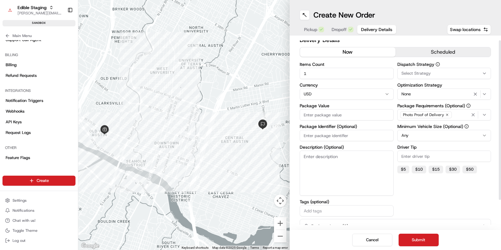
scroll to position [7, 0]
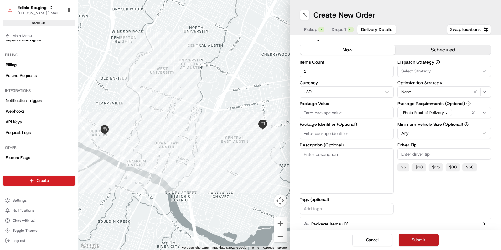
click at [426, 241] on button "Submit" at bounding box center [419, 239] width 40 height 13
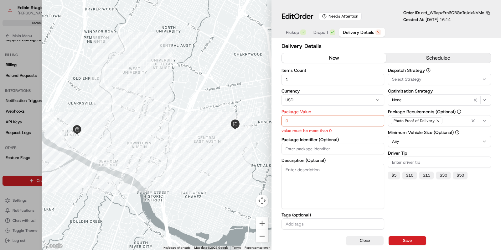
click at [364, 34] on span "Delivery Details" at bounding box center [358, 32] width 31 height 6
click at [309, 121] on input "0" at bounding box center [333, 120] width 103 height 11
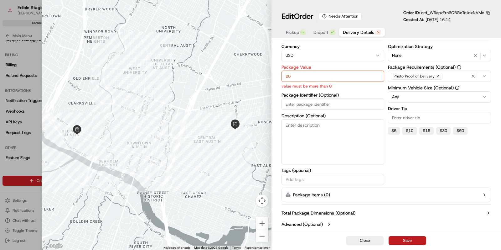
scroll to position [37, 0]
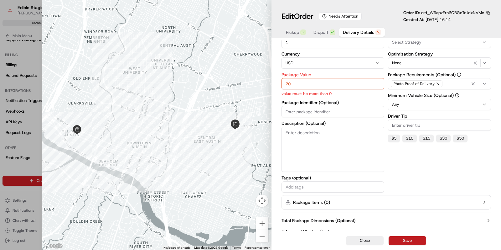
click at [414, 242] on button "Save" at bounding box center [408, 240] width 38 height 9
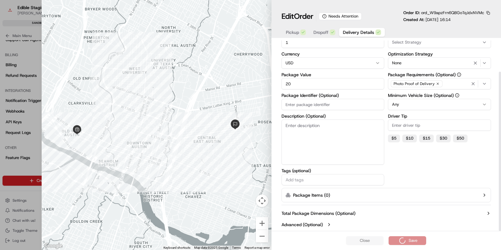
type input "0"
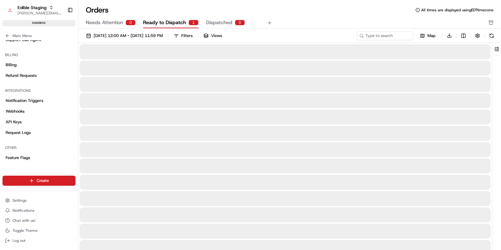
click at [167, 24] on span "Ready to Dispatch" at bounding box center [164, 23] width 43 height 8
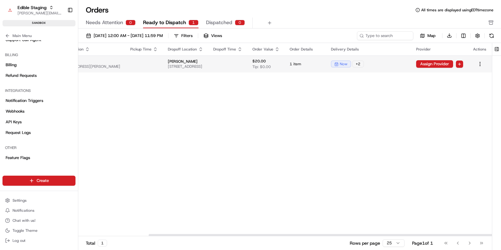
scroll to position [0, 85]
click at [461, 66] on html "Edible Staging jake@usenash.com Toggle Sidebar sandbox Orders Deliveries Provid…" at bounding box center [250, 125] width 501 height 250
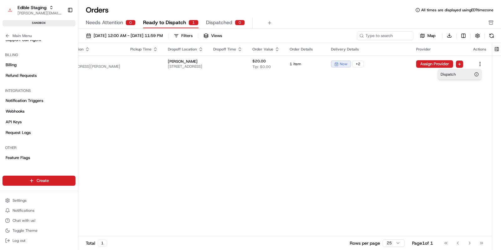
click at [455, 74] on span "Dispatch" at bounding box center [448, 74] width 15 height 5
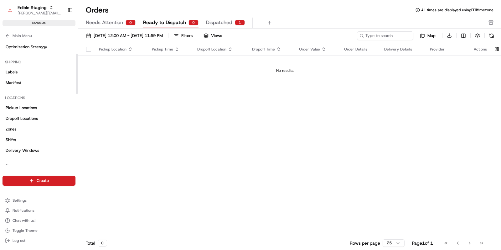
scroll to position [0, 0]
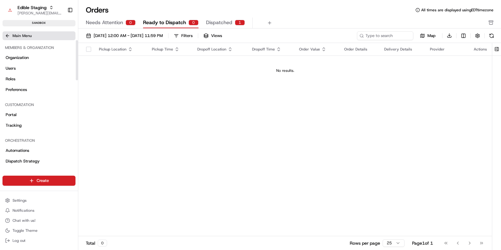
click at [7, 34] on icon at bounding box center [7, 35] width 5 height 5
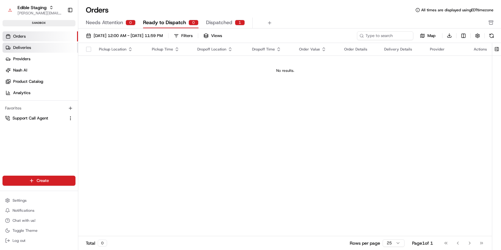
click at [18, 47] on span "Deliveries" at bounding box center [22, 48] width 18 height 6
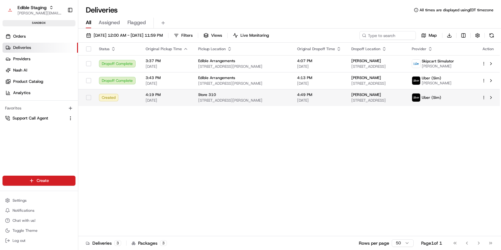
click at [252, 97] on div "Store 310" at bounding box center [242, 94] width 89 height 5
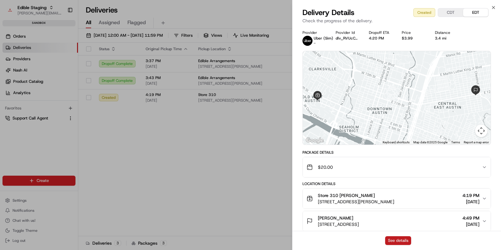
click at [400, 243] on button "See details" at bounding box center [398, 240] width 26 height 9
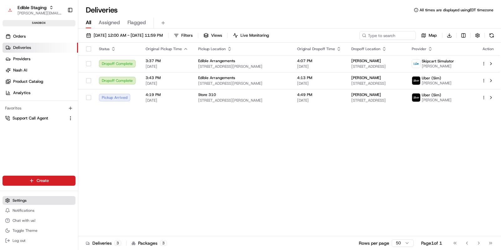
click at [33, 198] on button "Settings" at bounding box center [39, 200] width 73 height 9
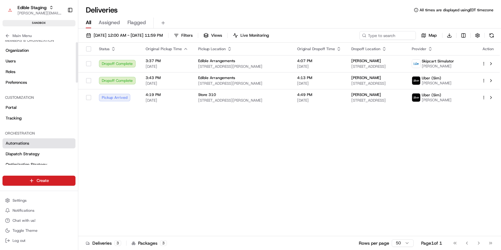
scroll to position [10, 0]
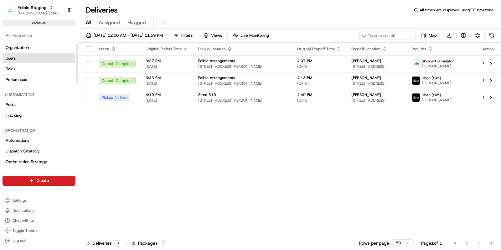
click at [20, 55] on link "Users" at bounding box center [39, 58] width 73 height 10
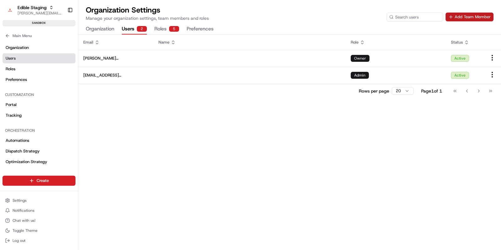
click at [468, 18] on button "Add Team Member" at bounding box center [470, 17] width 48 height 9
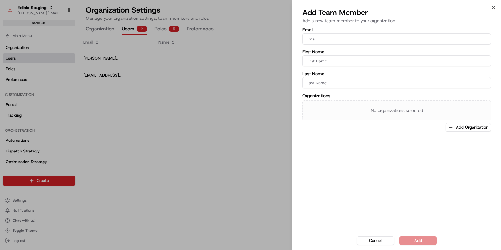
click at [356, 82] on input "Last Name" at bounding box center [397, 82] width 189 height 11
paste input "[EMAIL_ADDRESS][DOMAIN_NAME]"
type input "[EMAIL_ADDRESS][DOMAIN_NAME]"
click at [329, 37] on input "Email" at bounding box center [397, 38] width 189 height 11
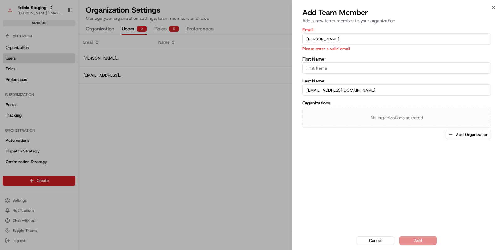
type input "Jonathan"
type input "Hendrix"
click at [461, 136] on button "Add Organization" at bounding box center [468, 134] width 45 height 9
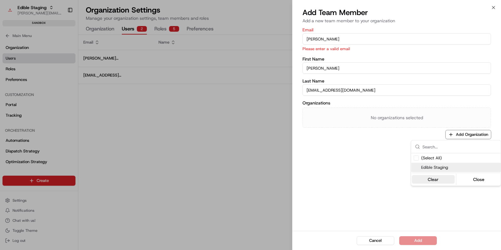
drag, startPoint x: 455, startPoint y: 165, endPoint x: 448, endPoint y: 166, distance: 7.6
click at [455, 165] on span "Edible Staging" at bounding box center [460, 168] width 77 height 6
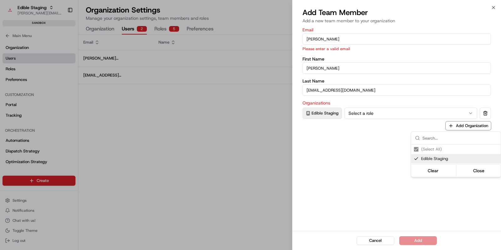
click at [373, 163] on div at bounding box center [250, 125] width 501 height 250
click at [383, 114] on button "Select a role" at bounding box center [411, 112] width 133 height 11
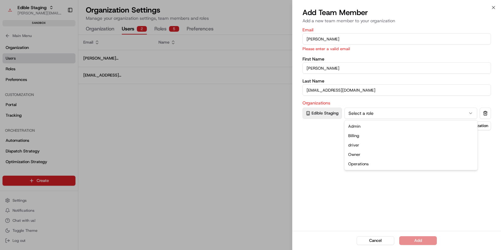
click at [392, 116] on button "Select a role" at bounding box center [411, 112] width 133 height 11
click at [329, 88] on input "[EMAIL_ADDRESS][DOMAIN_NAME]" at bounding box center [397, 89] width 189 height 11
click at [330, 88] on input "[EMAIL_ADDRESS][DOMAIN_NAME]" at bounding box center [397, 89] width 189 height 11
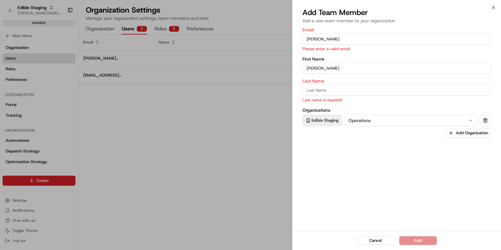
click at [322, 39] on input "Jonathan" at bounding box center [397, 38] width 189 height 11
paste input "[EMAIL_ADDRESS][DOMAIN_NAME]"
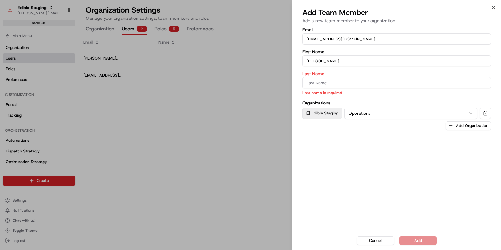
type input "[EMAIL_ADDRESS][DOMAIN_NAME]"
click at [324, 59] on input "Hendrix" at bounding box center [397, 60] width 189 height 11
type input "Jonathan"
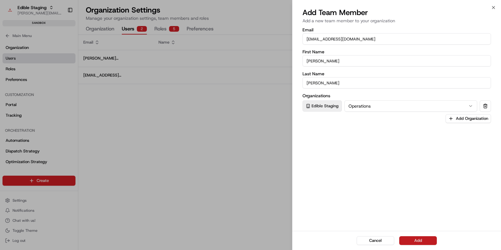
type input "Hendrix"
click at [422, 241] on button "Add" at bounding box center [419, 240] width 38 height 9
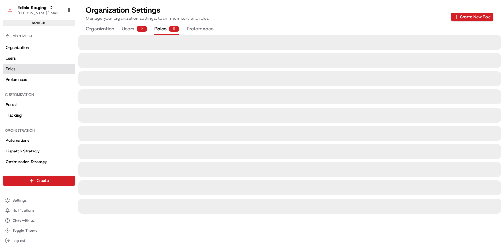
click at [165, 30] on button "Roles 5" at bounding box center [167, 29] width 25 height 11
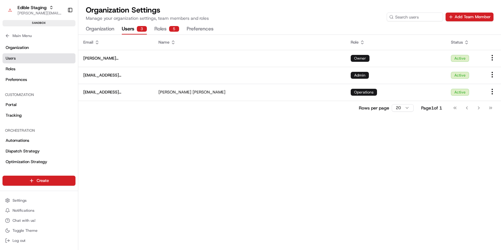
click at [136, 31] on button "Users 3" at bounding box center [134, 29] width 25 height 11
click at [465, 20] on button "Add Team Member" at bounding box center [470, 17] width 48 height 9
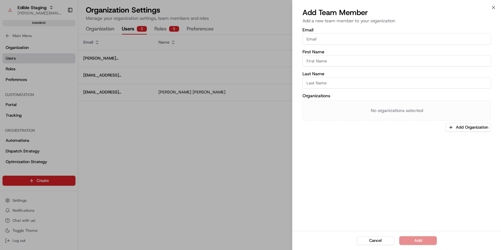
click at [323, 42] on input "Email" at bounding box center [397, 38] width 189 height 11
paste input "[EMAIL_ADDRESS][DOMAIN_NAME]"
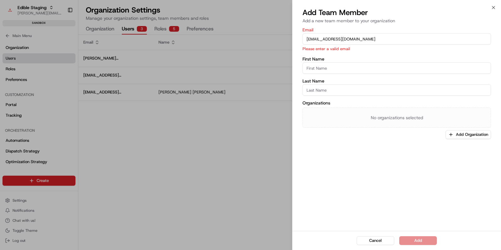
type input "[EMAIL_ADDRESS][DOMAIN_NAME]"
click at [317, 69] on input "First Name" at bounding box center [397, 67] width 189 height 11
type input "Emily"
type input "Wetzlar"
click at [467, 135] on button "Add Organization" at bounding box center [468, 134] width 45 height 9
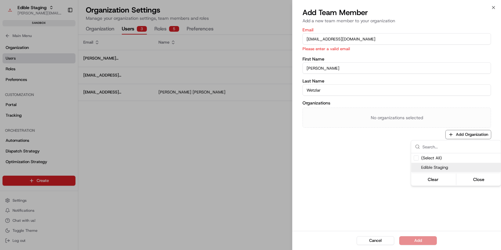
click at [422, 165] on span "Edible Staging" at bounding box center [460, 168] width 77 height 6
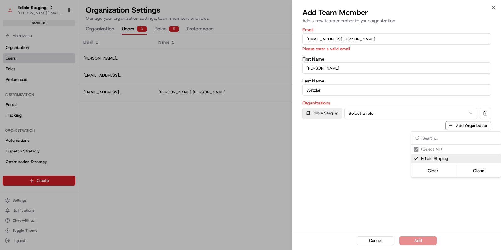
click at [380, 159] on div at bounding box center [250, 125] width 501 height 250
click at [375, 113] on button "Select a role" at bounding box center [411, 112] width 133 height 11
click at [348, 155] on div "Email ewetzlar@edible.com Please enter a valid email First Name Emily Last Name…" at bounding box center [397, 128] width 209 height 204
click at [421, 147] on div "Email ewetzlar@edible.com Please enter a valid email First Name Emily Last Name…" at bounding box center [397, 128] width 209 height 204
click at [311, 38] on input "[EMAIL_ADDRESS][DOMAIN_NAME]" at bounding box center [397, 38] width 189 height 11
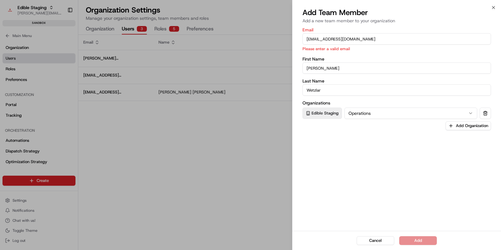
click at [308, 38] on input "[EMAIL_ADDRESS][DOMAIN_NAME]" at bounding box center [397, 38] width 189 height 11
click at [308, 43] on input "[EMAIL_ADDRESS][DOMAIN_NAME]" at bounding box center [397, 38] width 189 height 11
click at [309, 43] on input "[EMAIL_ADDRESS][DOMAIN_NAME]" at bounding box center [397, 38] width 189 height 11
click at [315, 41] on input "Email" at bounding box center [397, 38] width 189 height 11
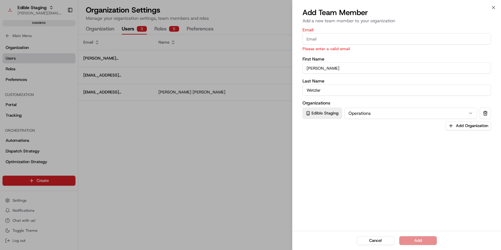
paste input "[EMAIL_ADDRESS][DOMAIN_NAME]"
click at [321, 57] on label "First Name" at bounding box center [397, 59] width 189 height 4
click at [321, 62] on input "Emily" at bounding box center [397, 67] width 189 height 11
click at [332, 51] on p "Please enter a valid email" at bounding box center [397, 49] width 189 height 6
drag, startPoint x: 417, startPoint y: 188, endPoint x: 413, endPoint y: 187, distance: 4.1
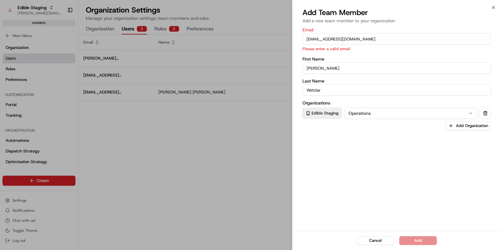
click at [413, 187] on div "Email ewetzlar@edible.com Please enter a valid email First Name Emily Last Name…" at bounding box center [397, 128] width 209 height 204
click at [358, 39] on input "[EMAIL_ADDRESS][DOMAIN_NAME]" at bounding box center [397, 38] width 189 height 11
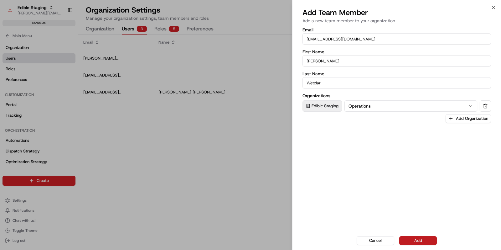
type input "[EMAIL_ADDRESS][DOMAIN_NAME]"
click at [422, 238] on button "Add" at bounding box center [419, 240] width 38 height 9
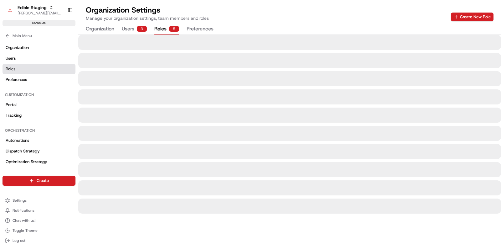
drag, startPoint x: 163, startPoint y: 31, endPoint x: 124, endPoint y: 32, distance: 39.2
click at [163, 31] on button "Roles 5" at bounding box center [167, 29] width 25 height 11
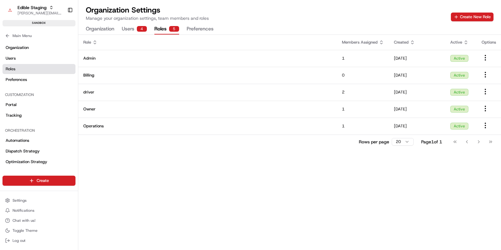
click at [128, 29] on button "Users 4" at bounding box center [134, 29] width 25 height 11
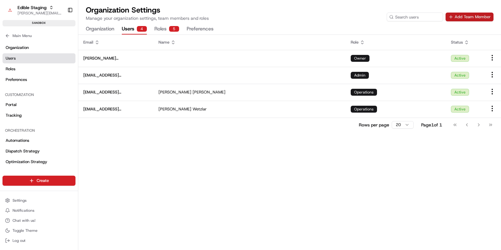
click at [474, 18] on button "Add Team Member" at bounding box center [470, 17] width 48 height 9
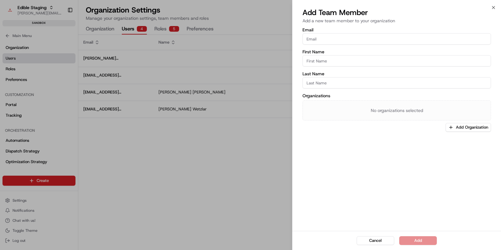
click at [338, 37] on input "Email" at bounding box center [397, 38] width 189 height 11
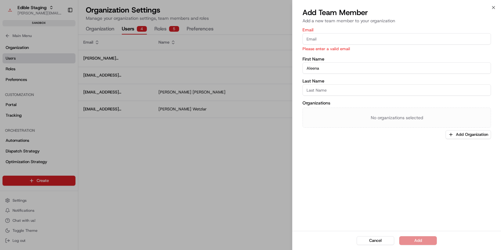
type input "Aleena"
type input "Shabbir"
click at [337, 39] on input "Email" at bounding box center [397, 38] width 189 height 11
paste input "[EMAIL_ADDRESS][DOMAIN_NAME]"
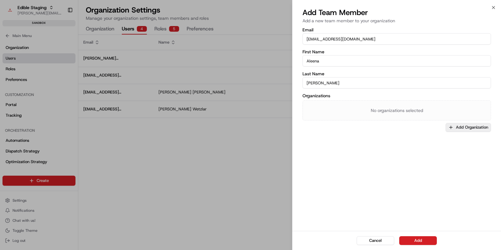
type input "[EMAIL_ADDRESS][DOMAIN_NAME]"
click at [456, 125] on button "Add Organization" at bounding box center [468, 127] width 45 height 9
drag, startPoint x: 437, startPoint y: 158, endPoint x: 424, endPoint y: 151, distance: 14.9
click at [437, 158] on span "Edible Staging" at bounding box center [460, 160] width 77 height 6
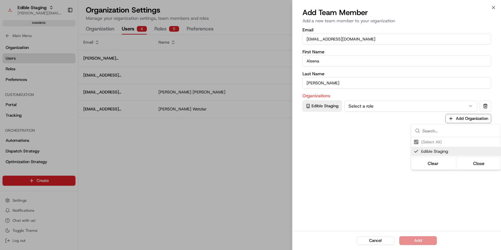
click at [374, 109] on div at bounding box center [250, 125] width 501 height 250
click at [372, 107] on button "Select a role" at bounding box center [411, 105] width 133 height 11
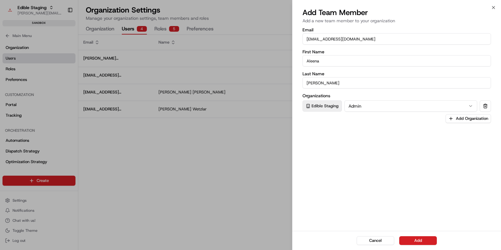
click at [423, 241] on button "Add" at bounding box center [419, 240] width 38 height 9
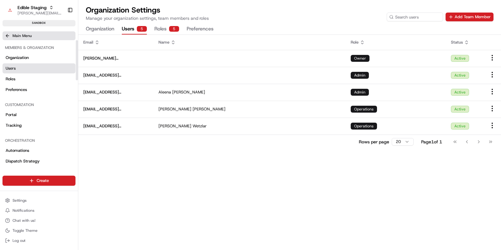
click at [10, 32] on button "Main Menu" at bounding box center [39, 35] width 73 height 9
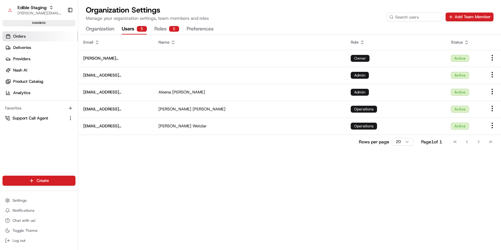
click at [20, 34] on span "Orders" at bounding box center [19, 37] width 13 height 6
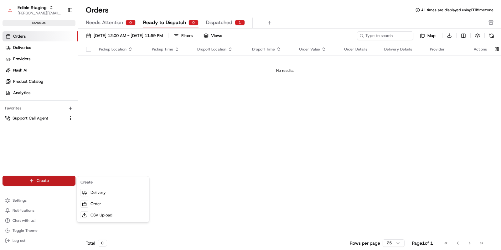
click at [53, 181] on html "Edible Staging jake@usenash.com Toggle Sidebar sandbox Orders Deliveries Provid…" at bounding box center [250, 125] width 501 height 250
click at [103, 203] on link "Order" at bounding box center [113, 203] width 70 height 11
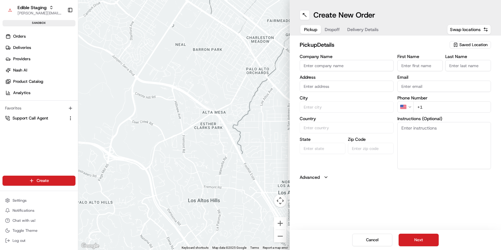
click at [340, 68] on input "Company Name" at bounding box center [347, 65] width 94 height 11
type input "E"
click at [465, 42] on span "Saved Location" at bounding box center [474, 45] width 28 height 6
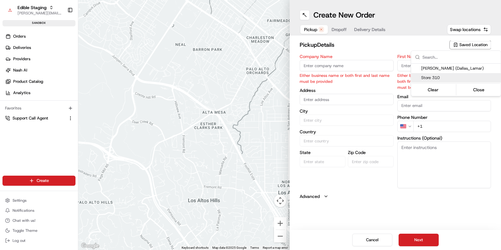
click at [452, 79] on span "Store 310" at bounding box center [460, 78] width 77 height 6
type input "Store 310"
type input "[STREET_ADDRESS][PERSON_NAME]"
type input "Austin"
type input "US"
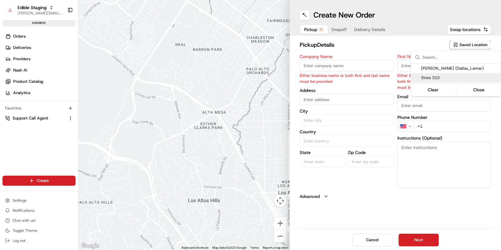
type input "TX"
type input "78703"
type input "Jake"
type input "Holt"
type input "+1 865 603 4659"
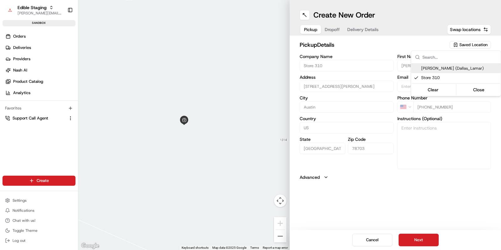
click at [377, 46] on html "Edible Staging jake@usenash.com Toggle Sidebar sandbox Orders Deliveries Provid…" at bounding box center [250, 125] width 501 height 250
click at [332, 29] on span "Dropoff" at bounding box center [332, 29] width 15 height 6
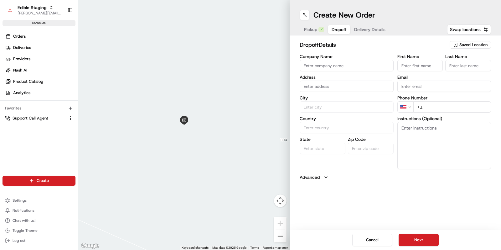
click at [331, 86] on input "text" at bounding box center [347, 86] width 94 height 11
paste input "1182 Angelina St, Austin, TX 78702"
drag, startPoint x: 336, startPoint y: 101, endPoint x: 349, endPoint y: 102, distance: 13.2
click at [336, 101] on div "1182 Angelina St, Austin, TX 78702" at bounding box center [346, 99] width 91 height 9
type input "[STREET_ADDRESS][PERSON_NAME]"
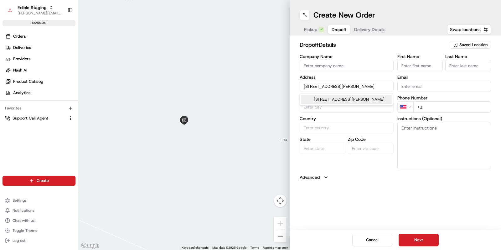
type input "Austin"
type input "United States"
type input "TX"
type input "78702"
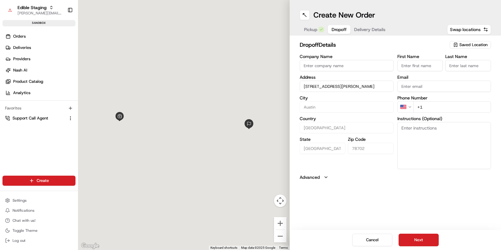
type input "[STREET_ADDRESS][PERSON_NAME]"
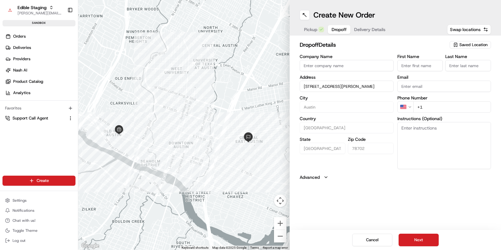
click at [433, 111] on input "+1" at bounding box center [453, 106] width 78 height 11
type input "+1 865 603 4659"
click at [403, 65] on input "First Name" at bounding box center [421, 65] width 46 height 11
type input "T"
type input "Sharon"
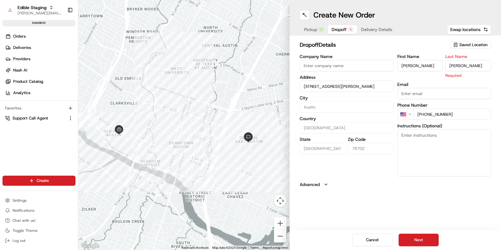
type input "Blankenship"
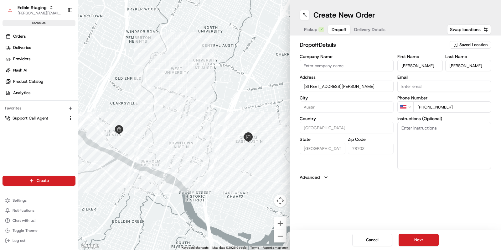
click at [381, 49] on div "dropoff Details Saved Location Company Name Address 1182 Angelina St, Austin, T…" at bounding box center [395, 110] width 191 height 140
click at [414, 244] on button "Next" at bounding box center [419, 239] width 40 height 13
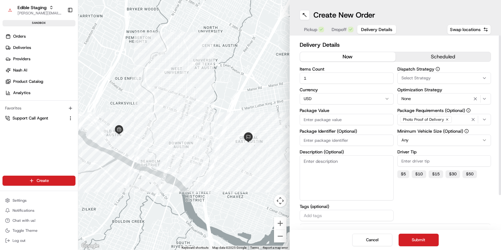
click at [329, 120] on input "Package Value" at bounding box center [347, 119] width 94 height 11
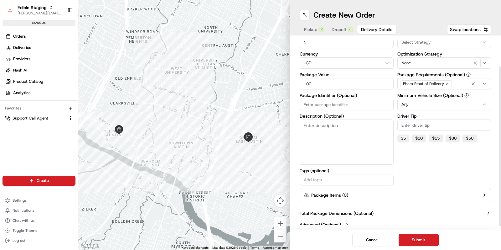
scroll to position [41, 0]
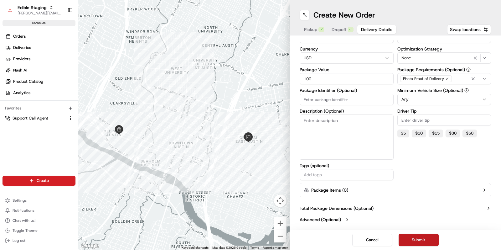
type input "100"
click at [419, 237] on button "Submit" at bounding box center [419, 239] width 40 height 13
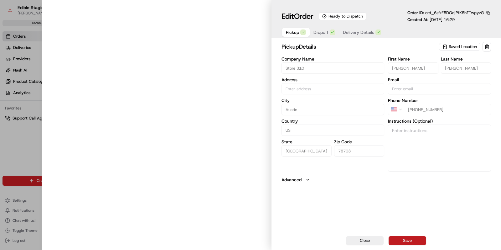
type input "[STREET_ADDRESS][PERSON_NAME]"
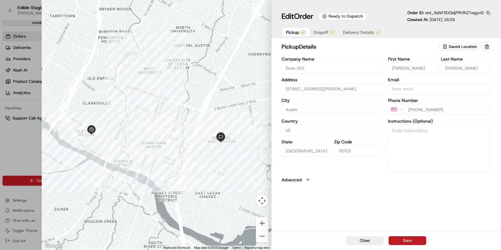
click at [414, 240] on button "Save" at bounding box center [408, 240] width 38 height 9
type input "+1"
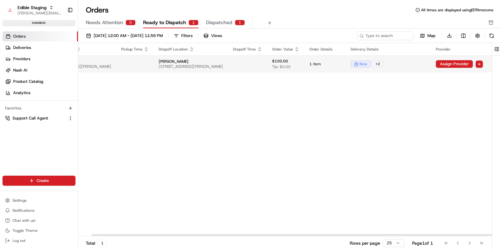
scroll to position [0, 88]
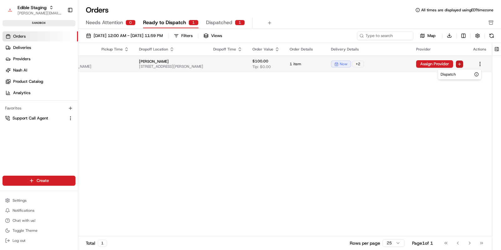
click at [461, 65] on html "Edible Staging jake@usenash.com Toggle Sidebar sandbox Orders Deliveries Provid…" at bounding box center [250, 125] width 501 height 250
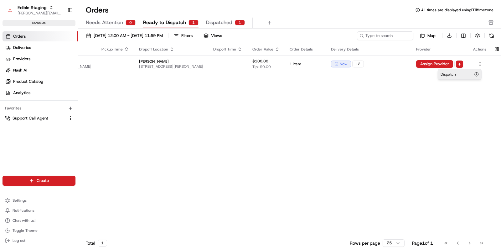
click at [457, 75] on div "Dispatch" at bounding box center [459, 74] width 43 height 10
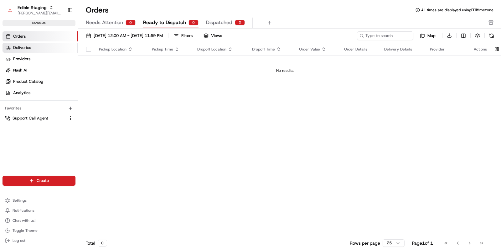
click at [24, 48] on span "Deliveries" at bounding box center [22, 48] width 18 height 6
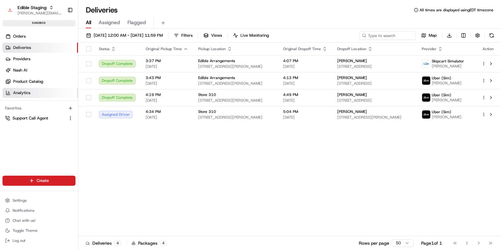
drag, startPoint x: 19, startPoint y: 98, endPoint x: 20, endPoint y: 94, distance: 3.6
click at [19, 97] on div "Orders Deliveries Providers Nash AI Product Catalog Analytics" at bounding box center [39, 64] width 78 height 71
click at [20, 94] on span "Analytics" at bounding box center [21, 93] width 17 height 6
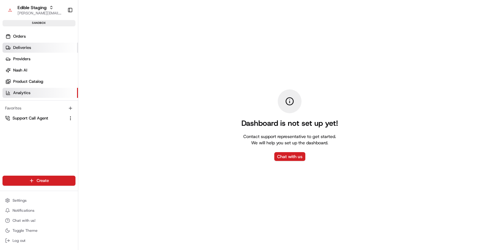
click at [32, 50] on link "Deliveries" at bounding box center [41, 48] width 76 height 10
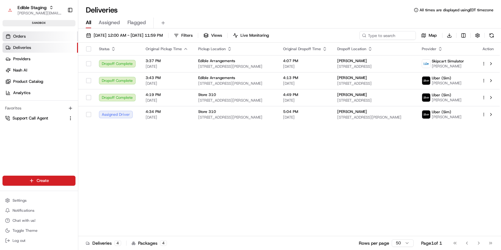
click at [33, 37] on link "Orders" at bounding box center [41, 36] width 76 height 10
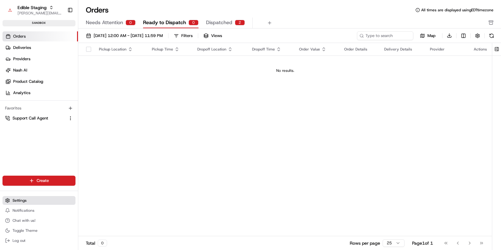
click at [26, 202] on span "Settings" at bounding box center [20, 200] width 14 height 5
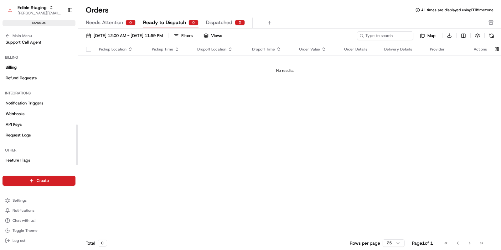
scroll to position [260, 0]
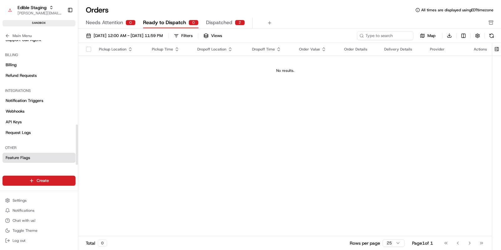
click at [31, 161] on link "Feature Flags" at bounding box center [39, 158] width 73 height 10
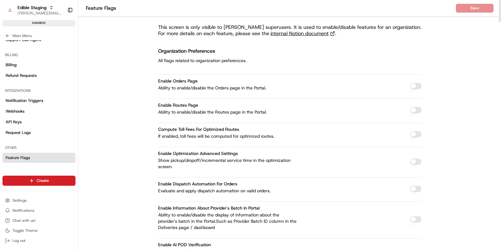
drag, startPoint x: 250, startPoint y: 65, endPoint x: 289, endPoint y: 28, distance: 53.9
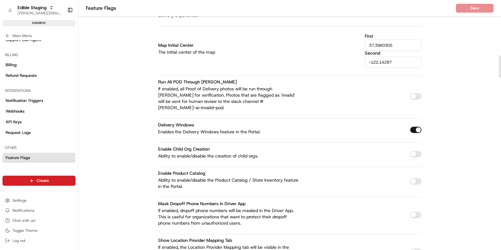
scroll to position [699, 0]
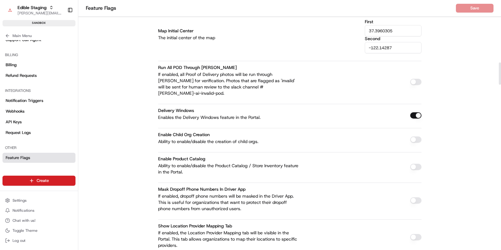
click at [414, 112] on button "button" at bounding box center [416, 115] width 11 height 6
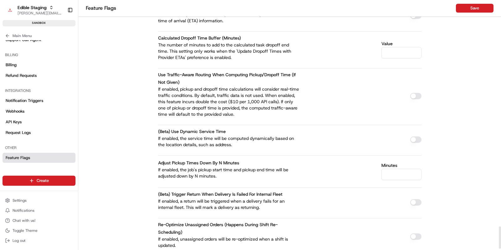
scroll to position [2555, 0]
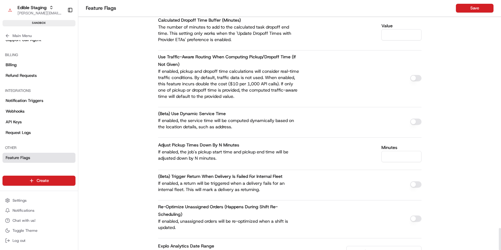
click at [467, 13] on nav "Feature Flags Save" at bounding box center [289, 8] width 423 height 17
click at [469, 8] on button "Save" at bounding box center [475, 8] width 38 height 9
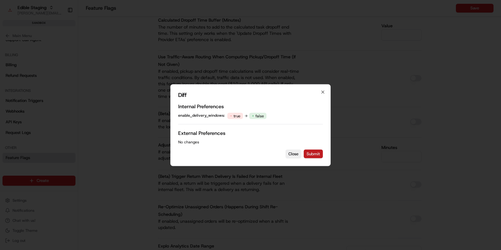
click at [313, 151] on button "Submit" at bounding box center [313, 153] width 19 height 9
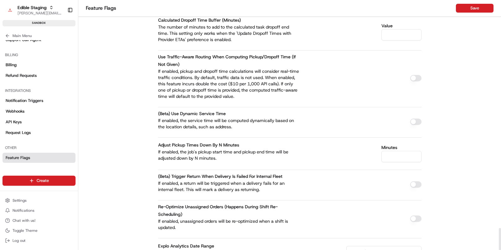
scroll to position [228, 0]
click at [9, 34] on icon at bounding box center [7, 35] width 5 height 5
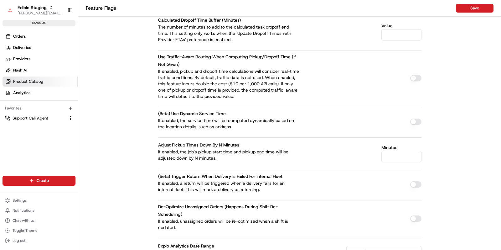
click at [30, 79] on span "Product Catalog" at bounding box center [28, 82] width 30 height 6
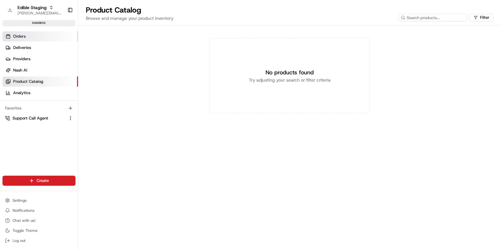
click at [22, 34] on span "Orders" at bounding box center [19, 37] width 13 height 6
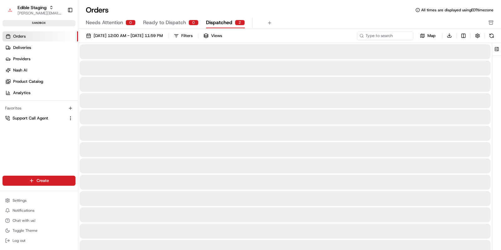
click at [218, 23] on span "Dispatched" at bounding box center [219, 23] width 26 height 8
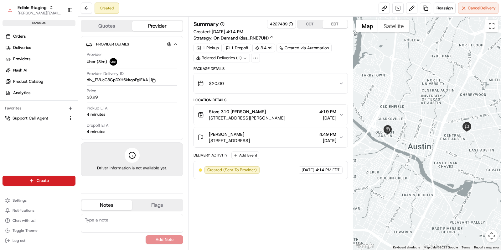
click at [104, 28] on button "Quotes" at bounding box center [106, 26] width 51 height 10
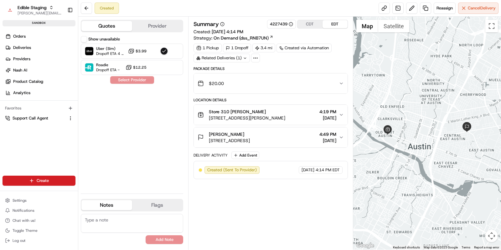
click at [150, 25] on button "Provider" at bounding box center [157, 26] width 51 height 10
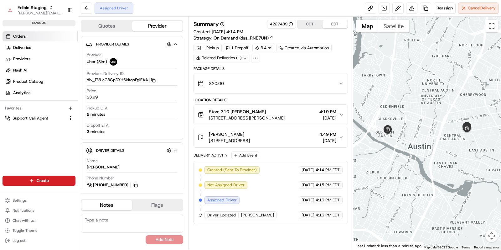
click at [22, 35] on span "Orders" at bounding box center [19, 37] width 13 height 6
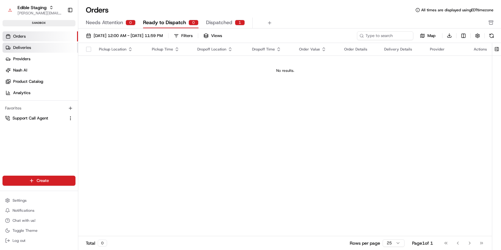
click at [29, 48] on span "Deliveries" at bounding box center [22, 48] width 18 height 6
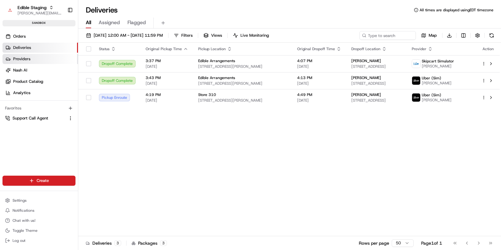
click at [29, 59] on span "Providers" at bounding box center [21, 59] width 17 height 6
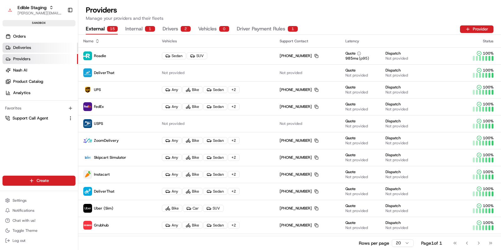
click at [20, 47] on span "Deliveries" at bounding box center [22, 48] width 18 height 6
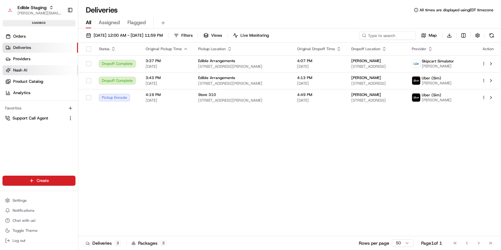
click at [30, 72] on link "Nash AI" at bounding box center [41, 70] width 76 height 10
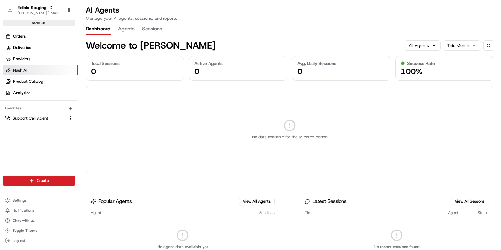
click at [124, 28] on button "Agents" at bounding box center [126, 29] width 17 height 11
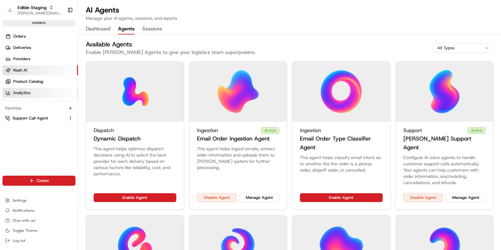
click at [28, 95] on span "Analytics" at bounding box center [21, 93] width 17 height 6
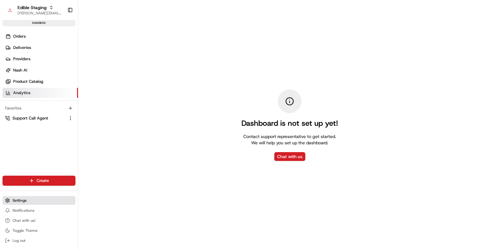
click at [31, 201] on button "Settings" at bounding box center [39, 200] width 73 height 9
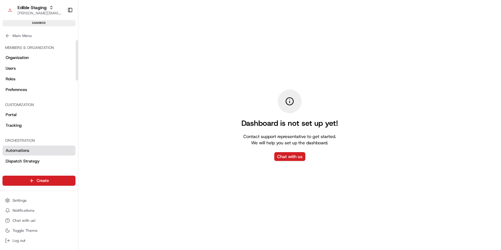
click at [34, 149] on link "Automations" at bounding box center [39, 150] width 73 height 10
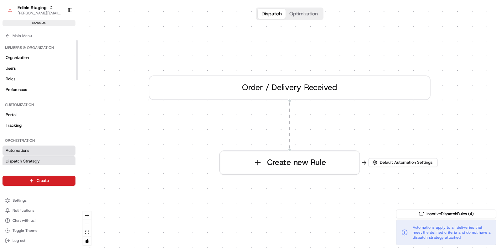
click at [34, 160] on span "Dispatch Strategy" at bounding box center [23, 161] width 34 height 6
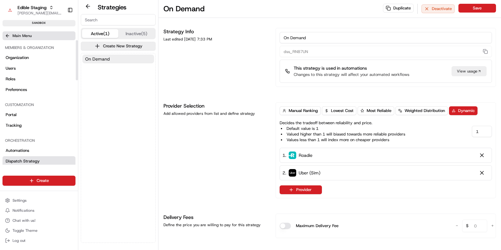
click at [11, 35] on button "Main Menu" at bounding box center [39, 35] width 73 height 9
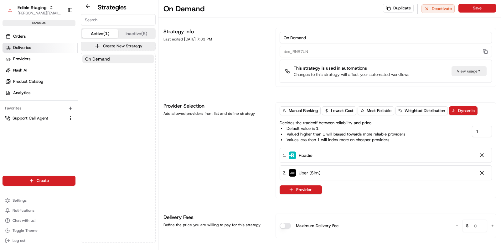
click at [26, 43] on link "Deliveries" at bounding box center [41, 48] width 76 height 10
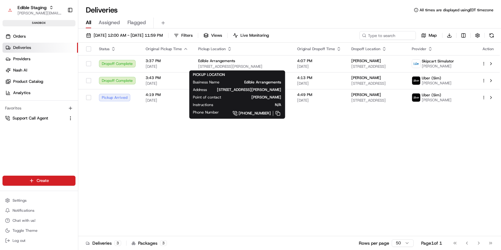
click at [237, 76] on div "PICKUP LOCATION Business Name Edible Arrangements Address 507 Pressler St, Aust…" at bounding box center [237, 94] width 88 height 45
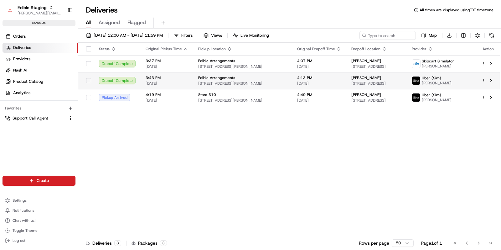
click at [182, 76] on span "3:43 PM" at bounding box center [167, 77] width 43 height 5
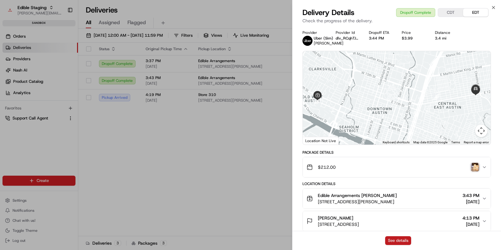
click at [394, 240] on button "See details" at bounding box center [398, 240] width 26 height 9
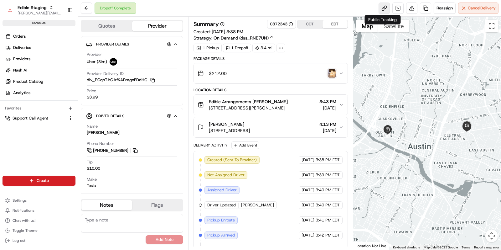
click at [387, 9] on link at bounding box center [384, 8] width 11 height 11
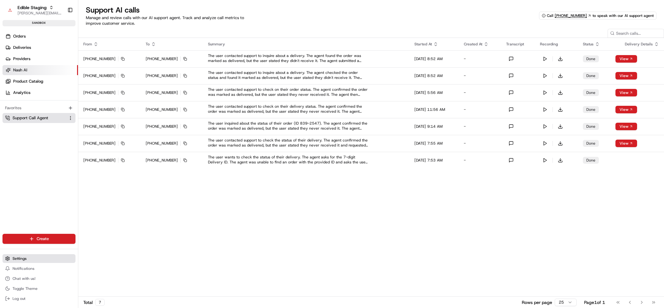
click at [39, 264] on ul "Settings Notifications Chat with us! Toggle Theme Log out" at bounding box center [39, 278] width 73 height 49
click at [37, 260] on button "Settings" at bounding box center [39, 258] width 73 height 9
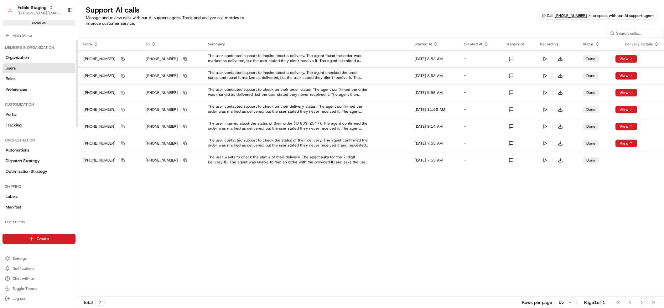
click at [23, 65] on link "Users" at bounding box center [39, 68] width 73 height 10
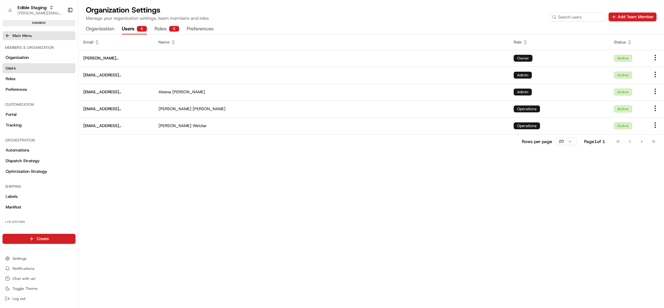
click at [5, 35] on icon at bounding box center [7, 35] width 5 height 5
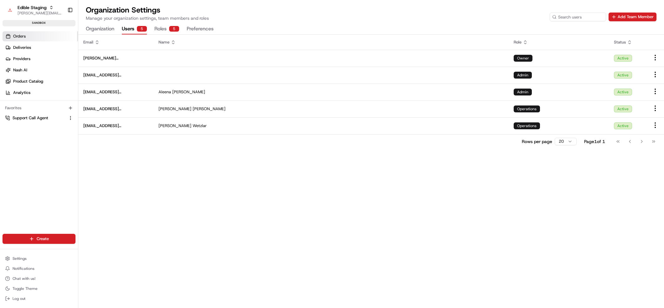
click at [20, 38] on span "Orders" at bounding box center [19, 37] width 13 height 6
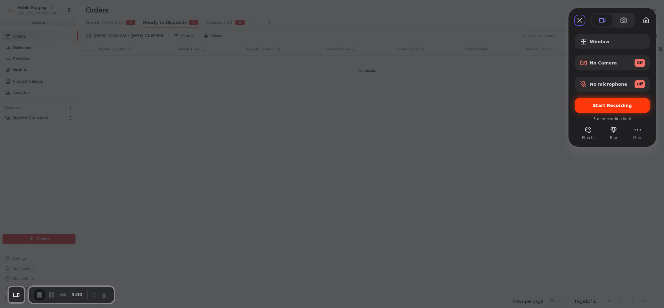
click at [620, 108] on div "Start Recording" at bounding box center [612, 105] width 75 height 15
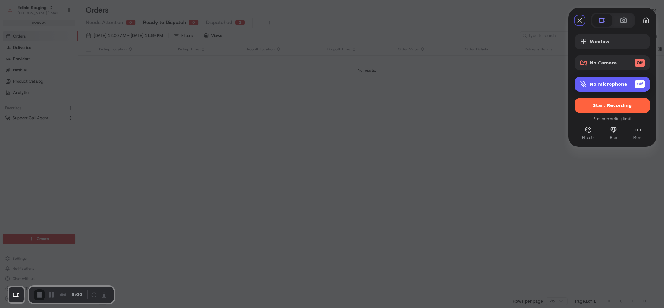
click at [641, 85] on span "Off" at bounding box center [640, 84] width 6 height 6
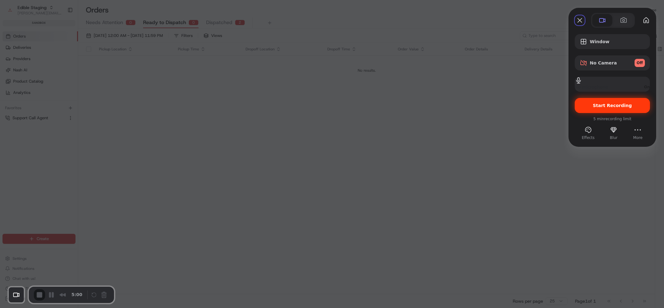
click at [608, 108] on span "Start Recording" at bounding box center [612, 105] width 39 height 5
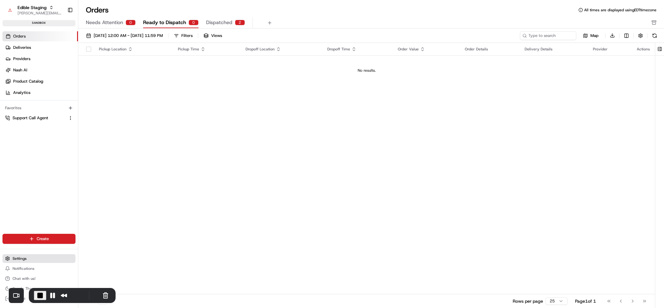
click at [32, 260] on button "Settings" at bounding box center [39, 258] width 73 height 9
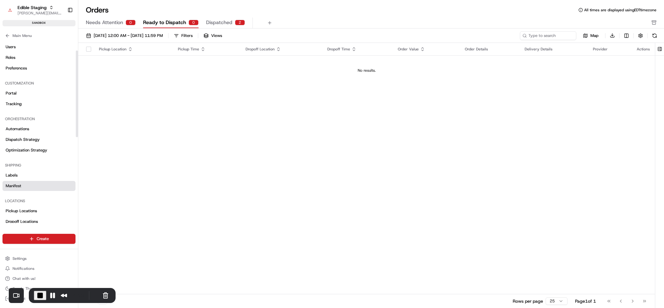
scroll to position [22, 0]
click at [25, 141] on span "Dispatch Strategy" at bounding box center [23, 139] width 34 height 6
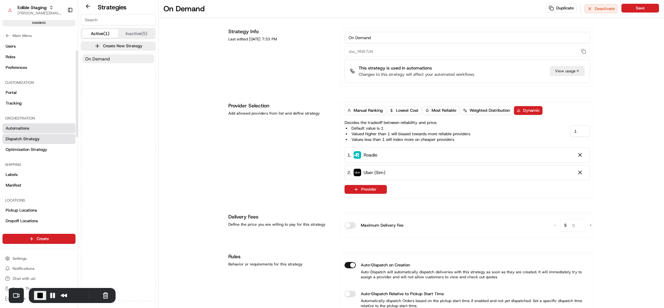
click at [21, 126] on span "Automations" at bounding box center [18, 129] width 24 height 6
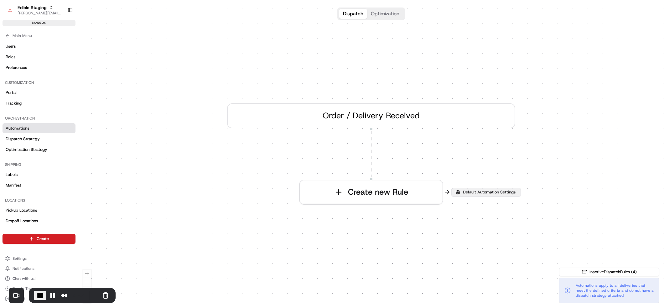
click at [494, 193] on span "Default Automation Settings" at bounding box center [489, 193] width 55 height 6
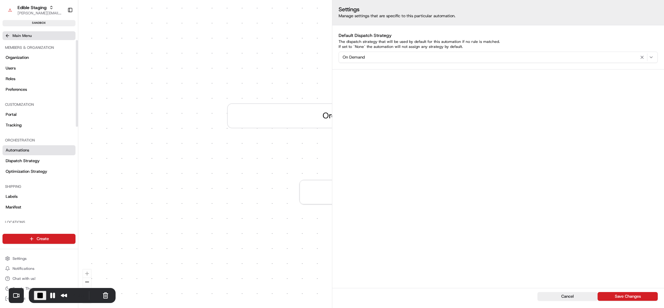
click at [10, 38] on button "Main Menu" at bounding box center [39, 35] width 73 height 9
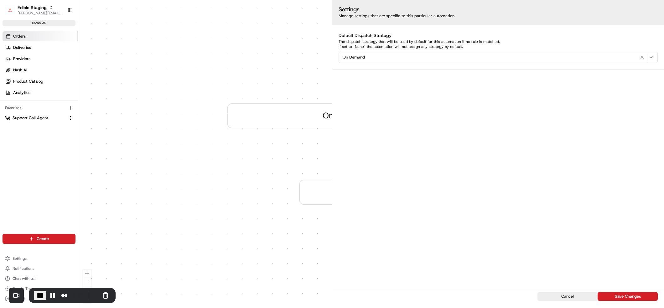
click at [18, 37] on span "Orders" at bounding box center [19, 37] width 13 height 6
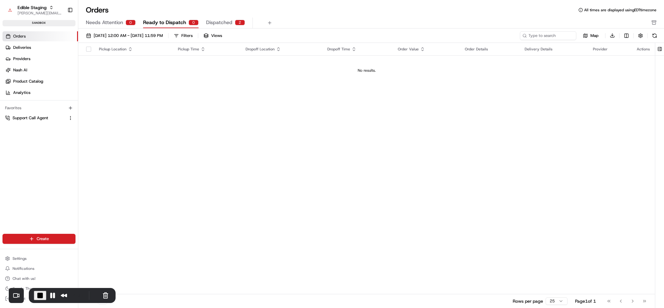
click at [48, 239] on html "Edible Staging [EMAIL_ADDRESS][DOMAIN_NAME] Toggle Sidebar sandbox Orders Deliv…" at bounding box center [332, 154] width 664 height 308
click at [112, 262] on link "Order" at bounding box center [113, 262] width 70 height 11
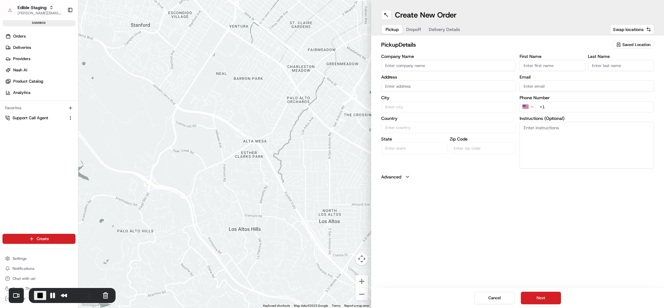
click at [619, 46] on icon "button" at bounding box center [618, 45] width 3 height 4
click at [606, 79] on span "Store 310" at bounding box center [622, 78] width 77 height 6
type input "Store 310"
type input "[STREET_ADDRESS][PERSON_NAME]"
type input "Austin"
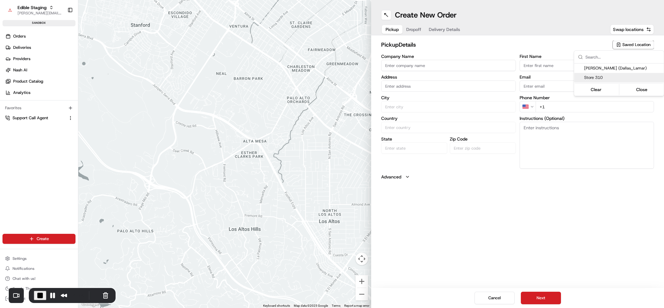
type input "US"
type input "[GEOGRAPHIC_DATA]"
type input "78703"
type input "[PERSON_NAME]"
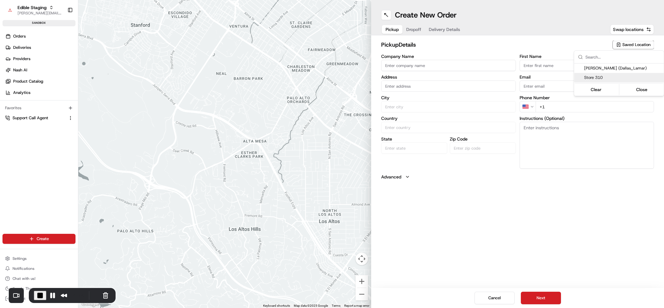
type input "[PHONE_NUMBER]"
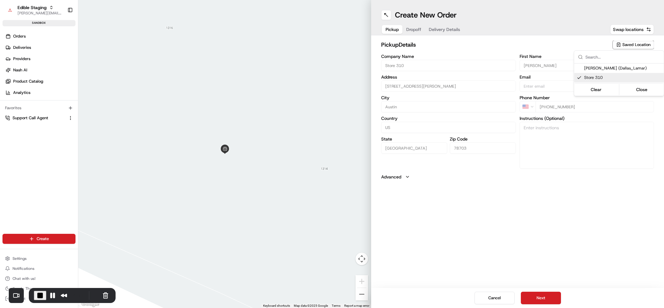
click at [415, 27] on html "Edible Staging jake@usenash.com Toggle Sidebar sandbox Orders Deliveries Provid…" at bounding box center [332, 154] width 664 height 308
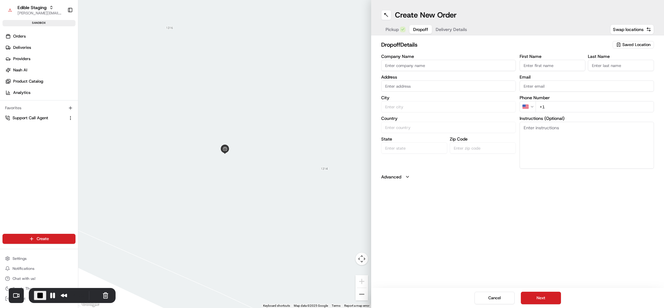
click at [412, 30] on button "Dropoff" at bounding box center [421, 29] width 23 height 9
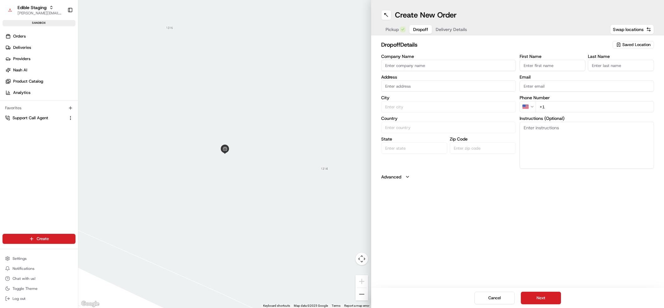
click at [406, 86] on input "text" at bounding box center [448, 86] width 135 height 11
paste input "1182 Angelina St, Austin, TX 78702"
click at [434, 99] on div "1182 Angelina St, Austin, TX 78702" at bounding box center [448, 99] width 131 height 9
type input "[STREET_ADDRESS][PERSON_NAME]"
type input "Austin"
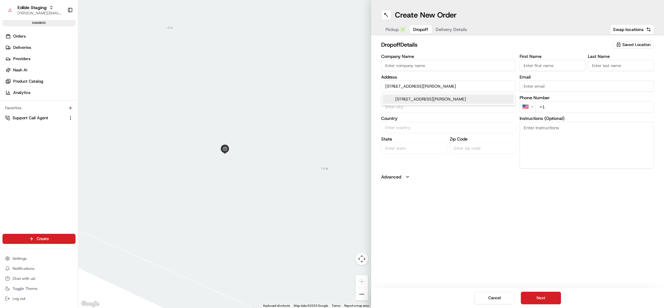
type input "United States"
type input "TX"
type input "78702"
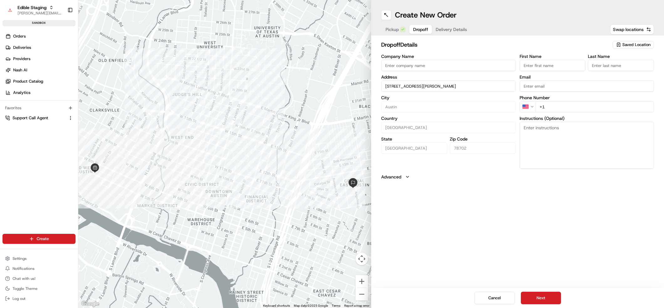
type input "[STREET_ADDRESS][PERSON_NAME]"
click at [547, 68] on input "First Name" at bounding box center [553, 65] width 66 height 11
type input "Tim"
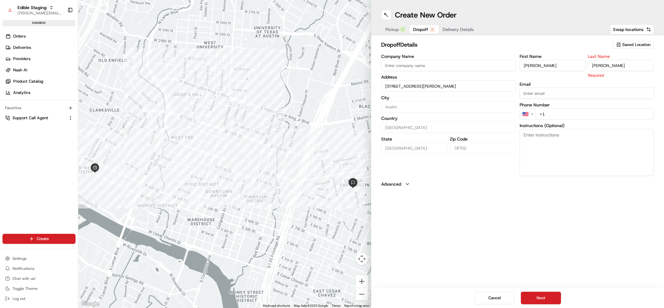
type input "Howard"
click at [567, 118] on div "First Name Tim Last Name Howard Email Phone Number US +1 Instructions (Optional)" at bounding box center [587, 111] width 135 height 115
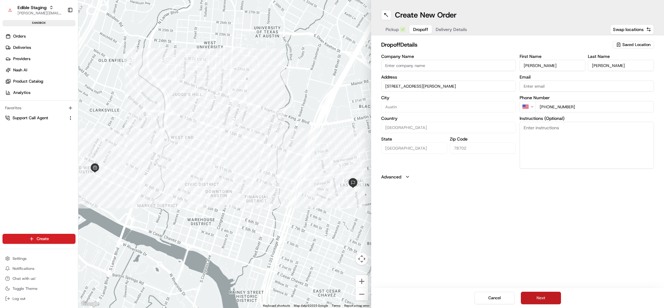
type input "+1 865 603 4659"
click at [533, 294] on button "Next" at bounding box center [541, 298] width 40 height 13
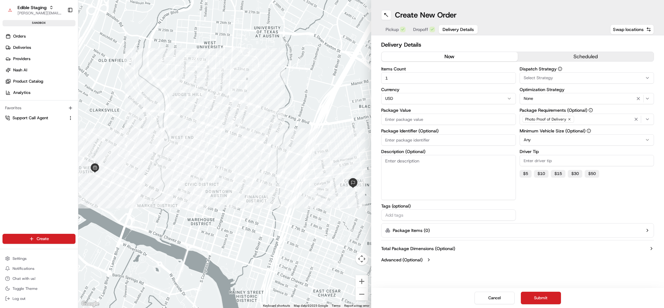
click at [404, 119] on input "Package Value" at bounding box center [448, 119] width 135 height 11
type input "150"
click at [548, 298] on button "Submit" at bounding box center [541, 298] width 40 height 13
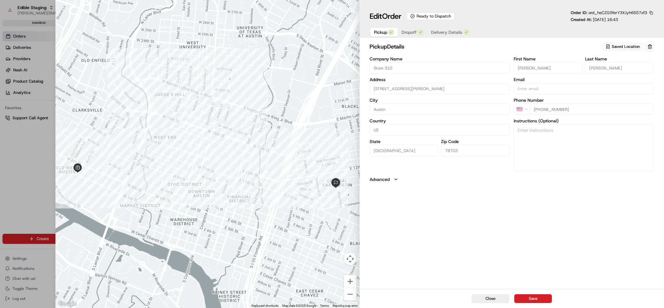
click at [533, 300] on button "Save" at bounding box center [534, 299] width 38 height 9
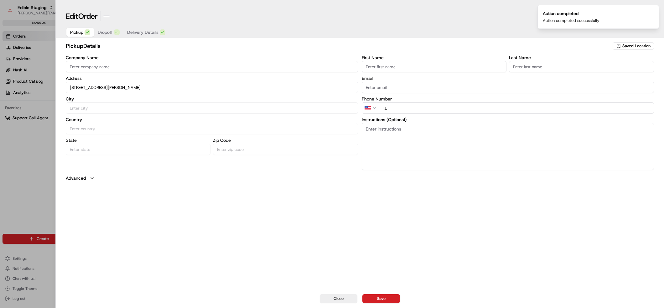
type input "+1"
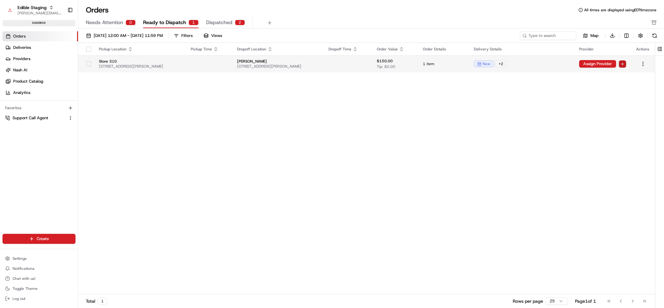
click at [624, 64] on html "Edible Staging jake@usenash.com Toggle Sidebar sandbox Orders Deliveries Provid…" at bounding box center [332, 154] width 664 height 308
click at [613, 75] on span "Dispatch" at bounding box center [611, 74] width 15 height 5
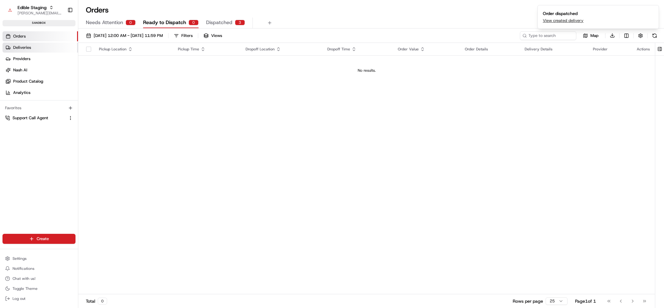
click at [34, 44] on link "Deliveries" at bounding box center [41, 48] width 76 height 10
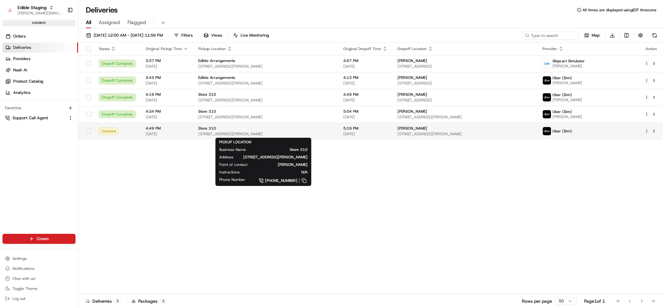
click at [283, 130] on div "Store 310" at bounding box center [265, 128] width 135 height 5
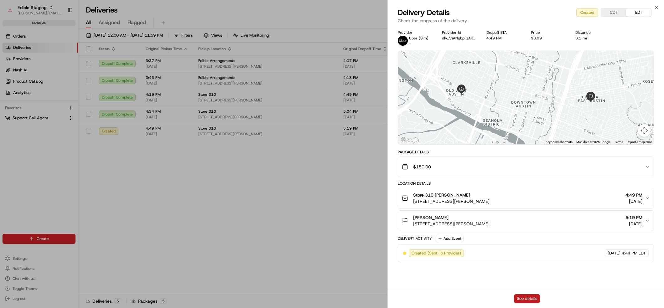
click at [526, 296] on button "See details" at bounding box center [527, 299] width 26 height 9
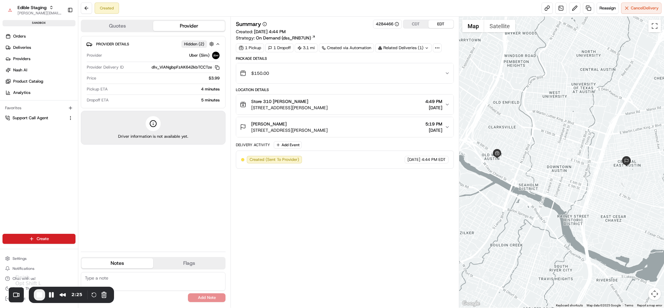
click at [34, 296] on button "End Recording" at bounding box center [39, 295] width 11 height 11
click at [38, 295] on span "End Recording" at bounding box center [40, 295] width 8 height 8
click at [39, 296] on span "End Recording" at bounding box center [40, 295] width 8 height 8
